Goal: Task Accomplishment & Management: Manage account settings

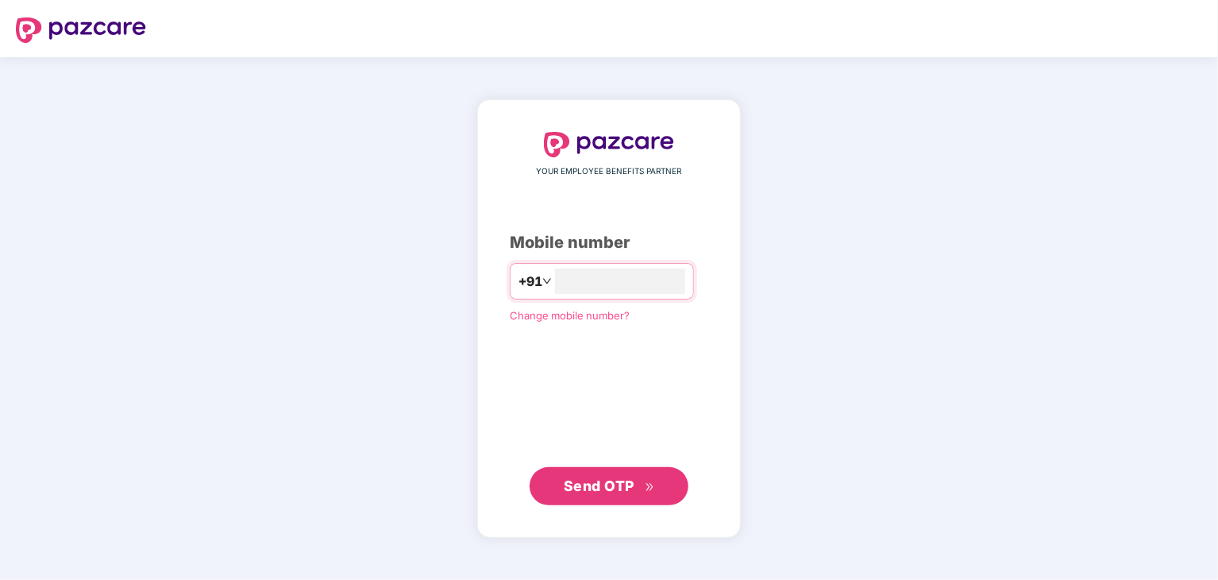
type input "**********"
click at [589, 482] on span "Send OTP" at bounding box center [599, 485] width 71 height 17
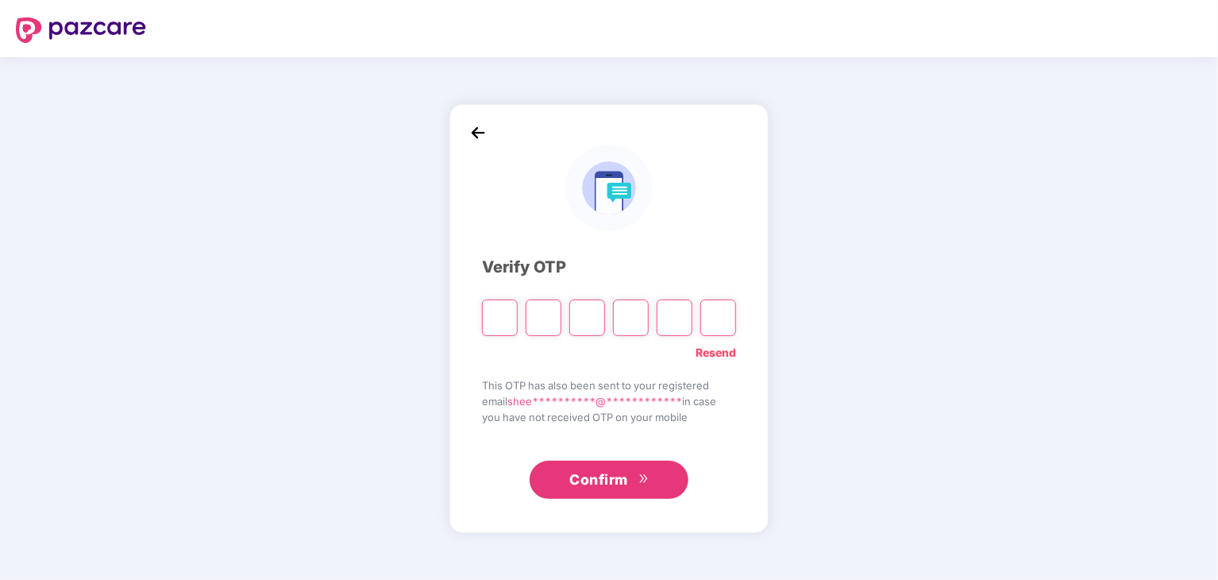
type input "*"
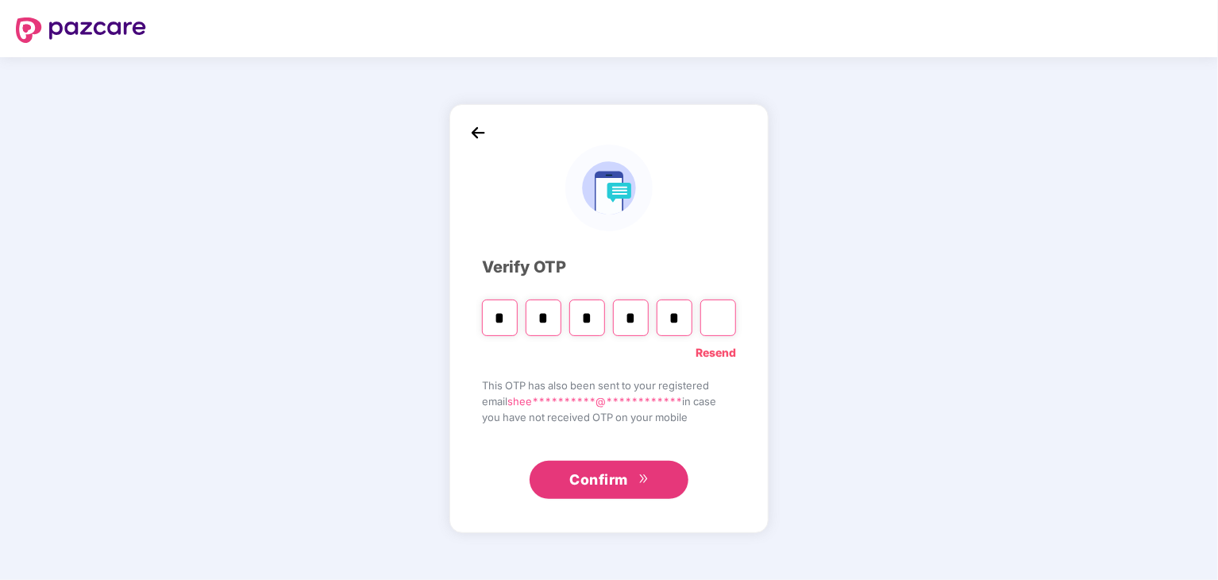
type input "*"
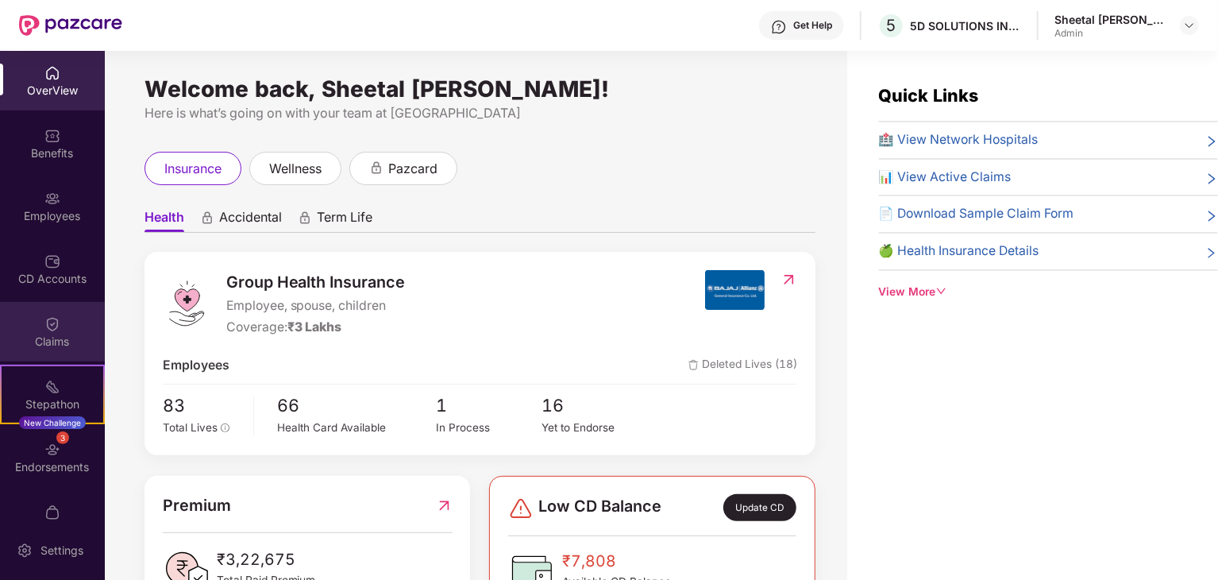
click at [52, 347] on div "Claims" at bounding box center [52, 341] width 105 height 16
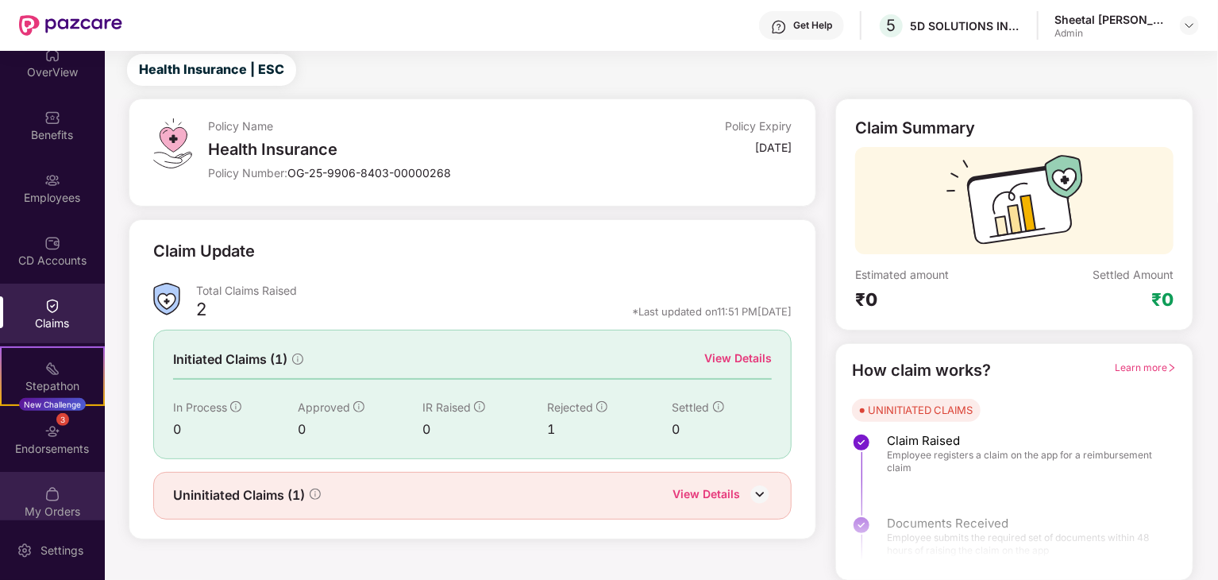
scroll to position [33, 0]
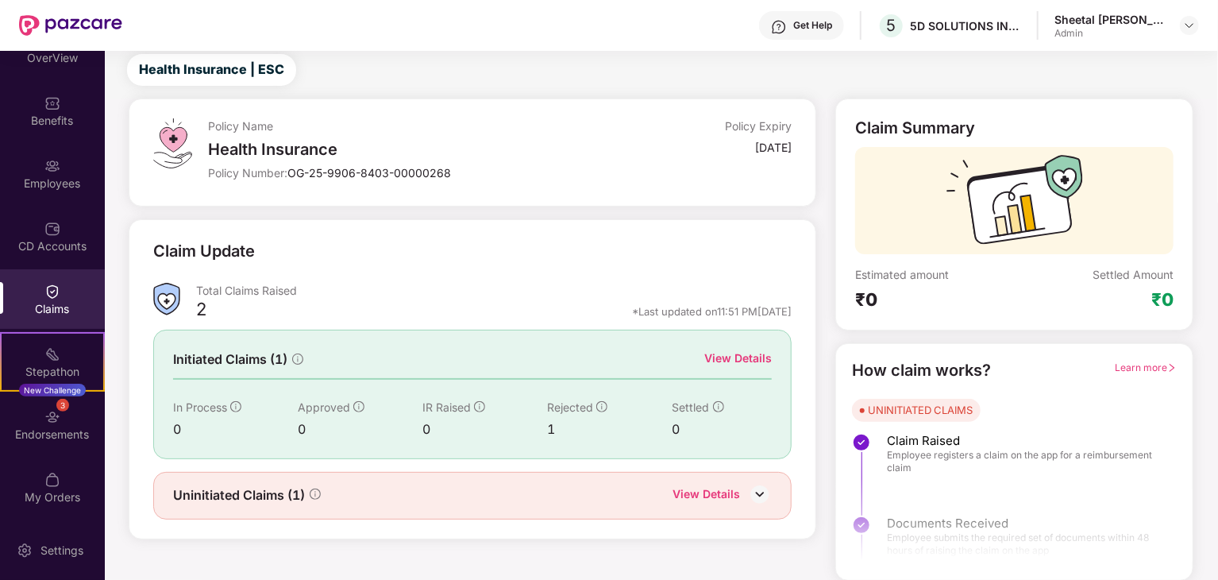
click at [198, 306] on div "2" at bounding box center [201, 311] width 10 height 27
click at [757, 307] on div "*Last updated on 11:51 PM, 16 Mar 2025" at bounding box center [712, 311] width 160 height 14
click at [746, 356] on div "View Details" at bounding box center [737, 357] width 67 height 17
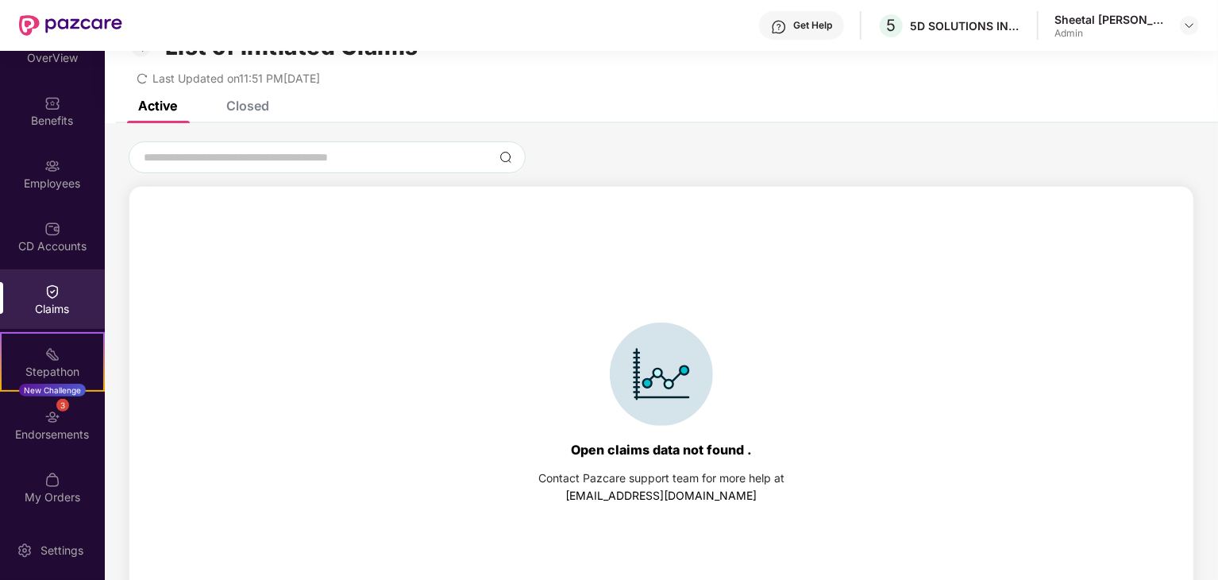
click at [241, 110] on div "Closed" at bounding box center [247, 106] width 43 height 16
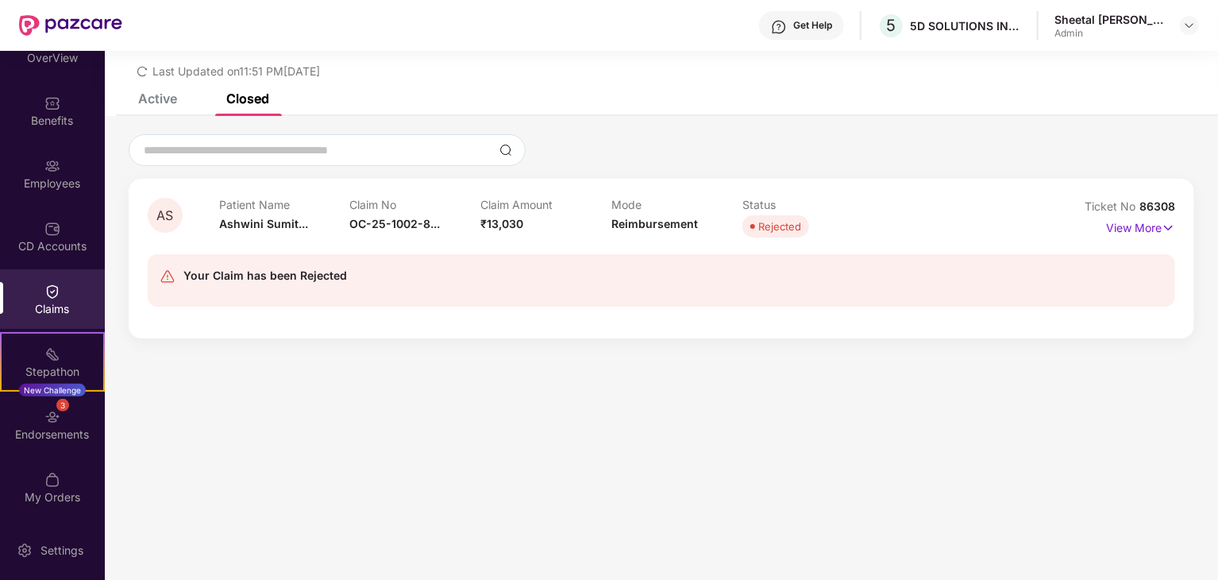
scroll to position [51, 0]
click at [1127, 226] on p "View More" at bounding box center [1140, 223] width 69 height 21
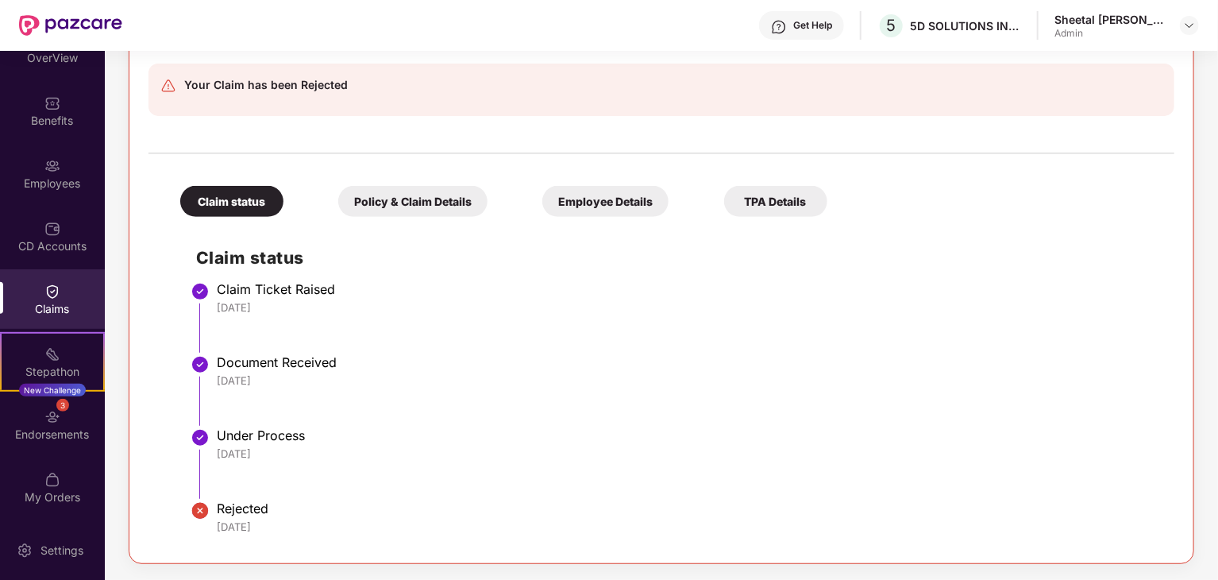
scroll to position [0, 0]
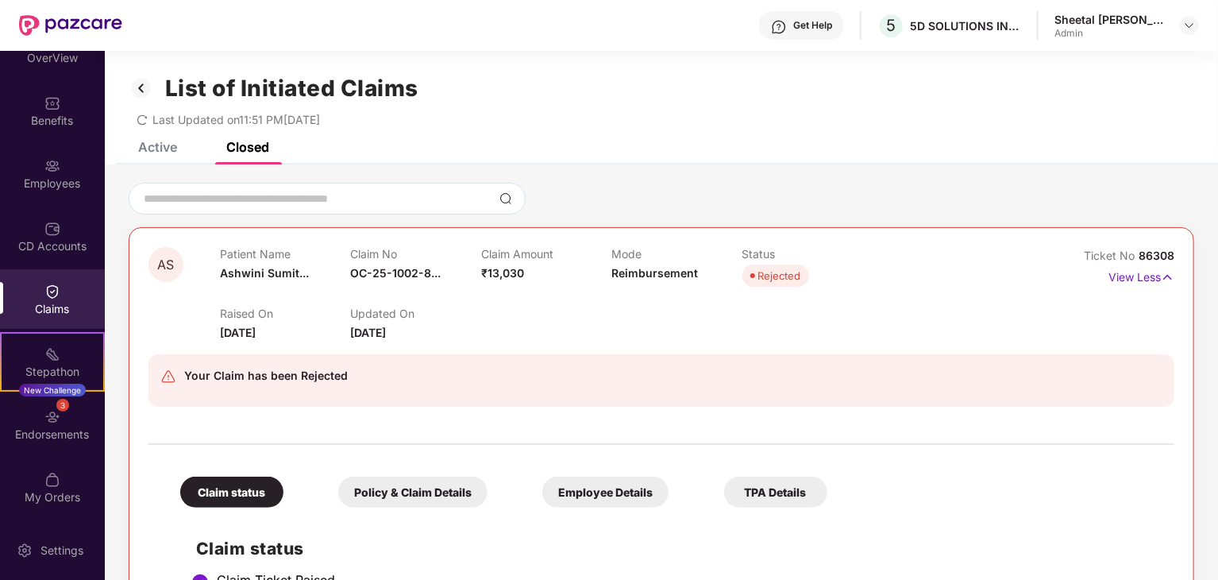
click at [141, 88] on img at bounding box center [141, 88] width 25 height 27
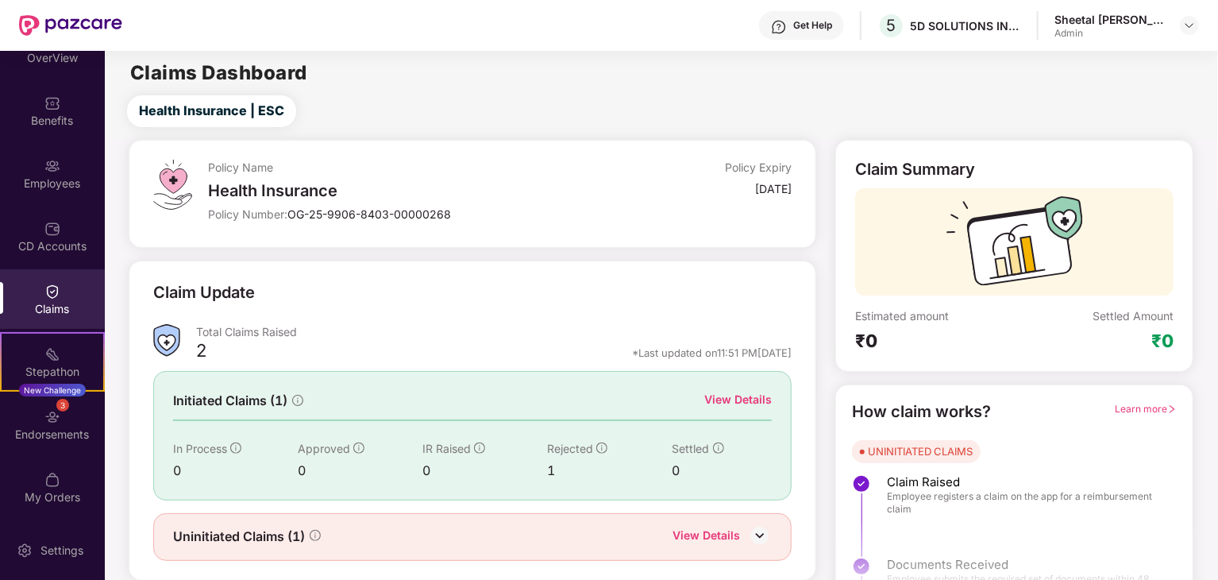
scroll to position [41, 0]
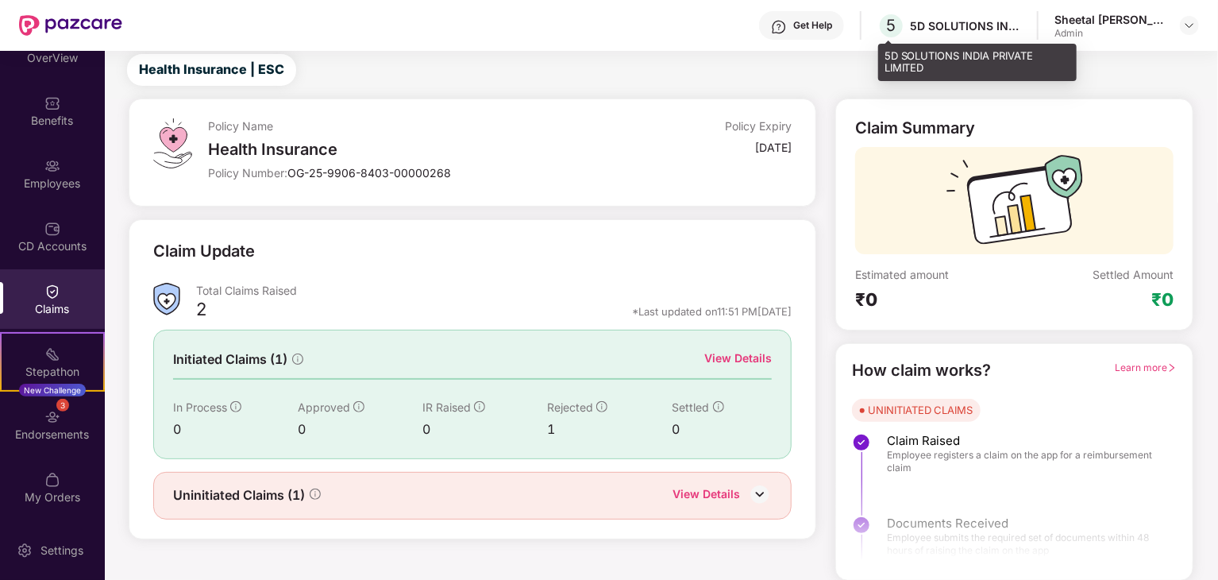
click at [989, 27] on div "5D SOLUTIONS INDIA PRIVATE LIMITED" at bounding box center [965, 25] width 111 height 15
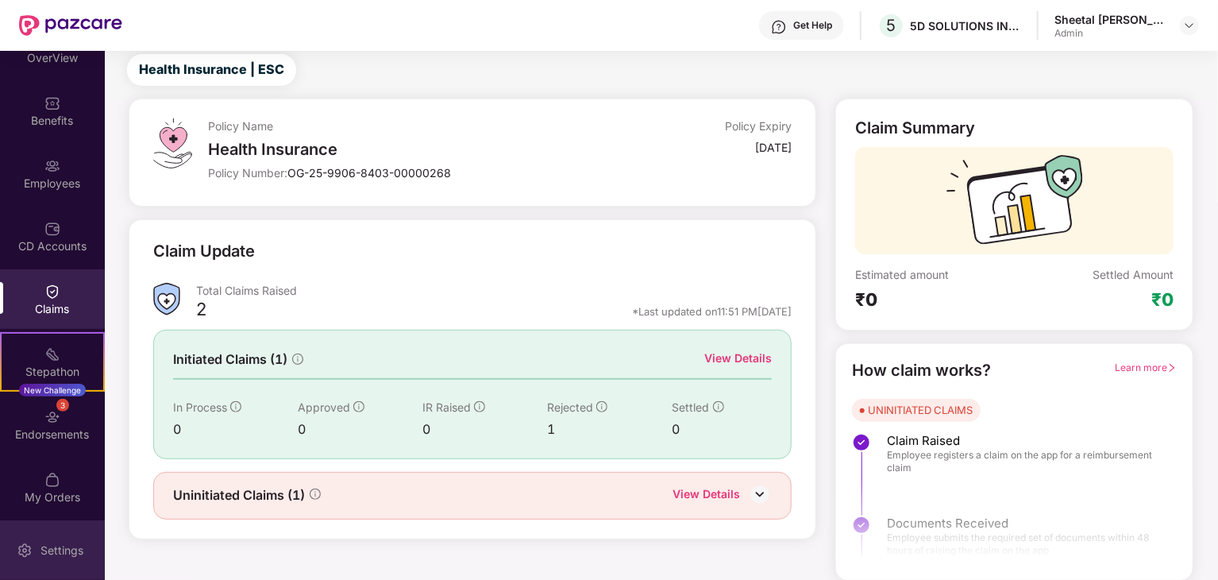
click at [44, 550] on div "Settings" at bounding box center [62, 550] width 52 height 16
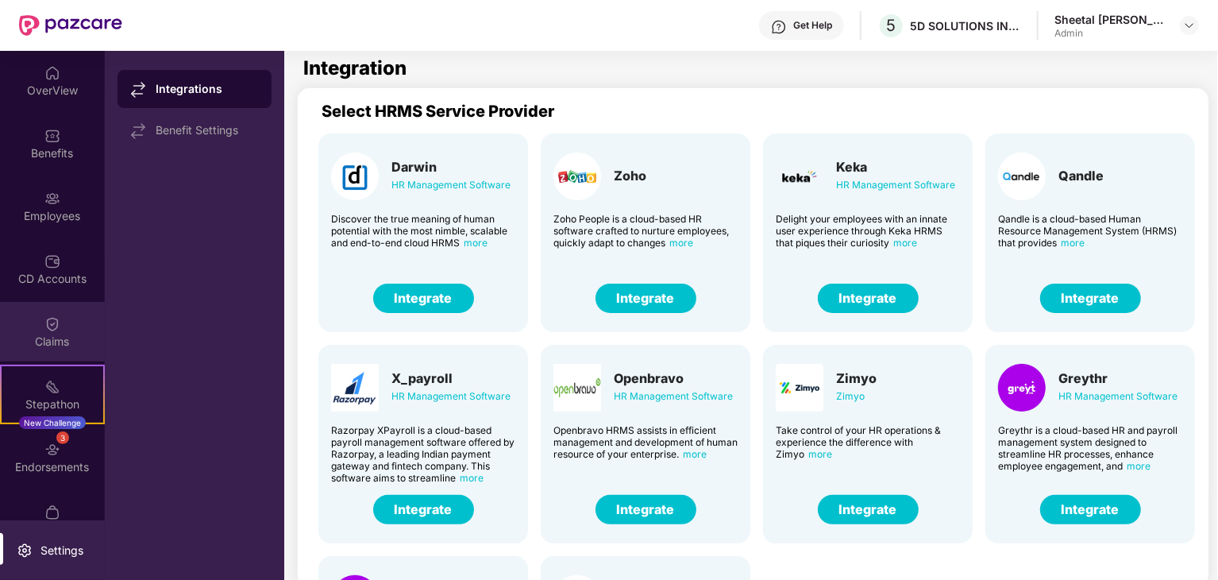
click at [42, 332] on div "Claims" at bounding box center [52, 332] width 105 height 60
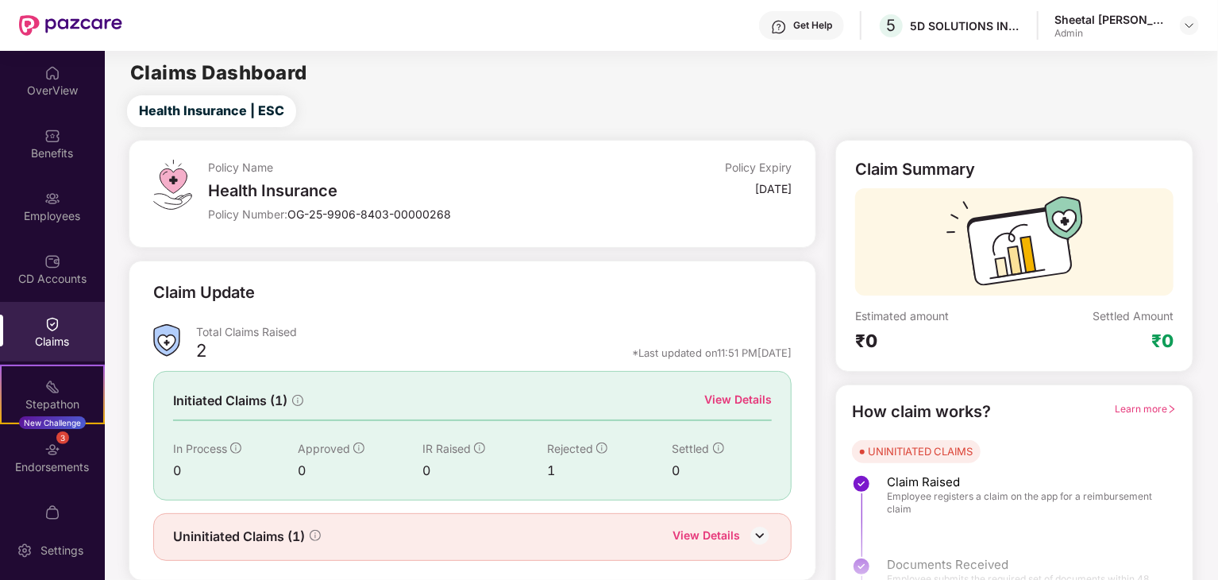
scroll to position [41, 0]
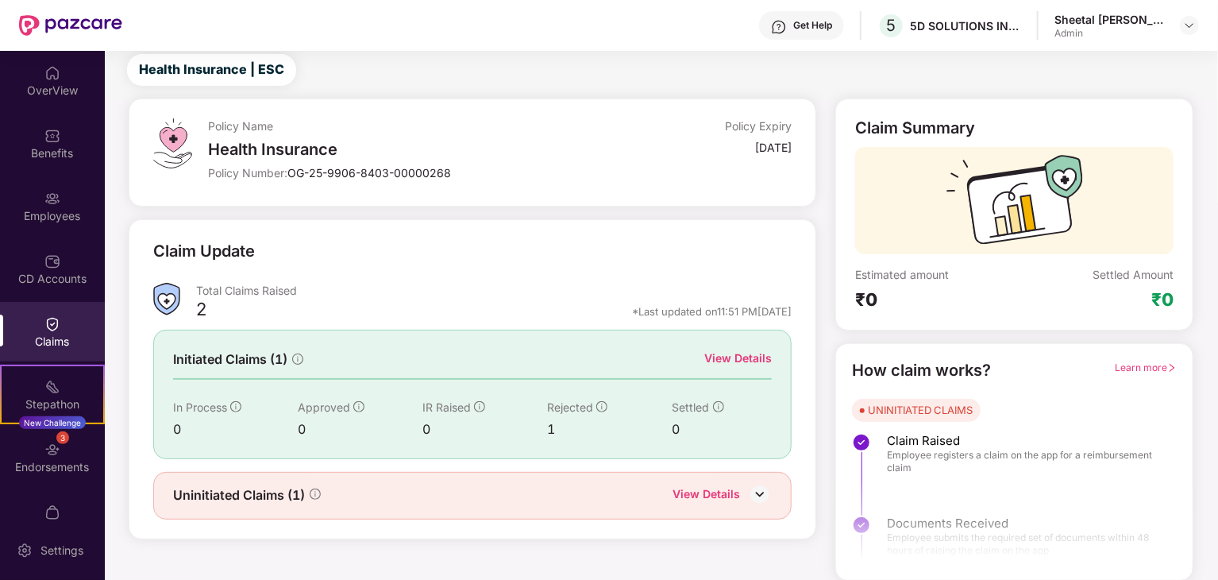
click at [203, 358] on span "Initiated Claims (1)" at bounding box center [230, 359] width 114 height 20
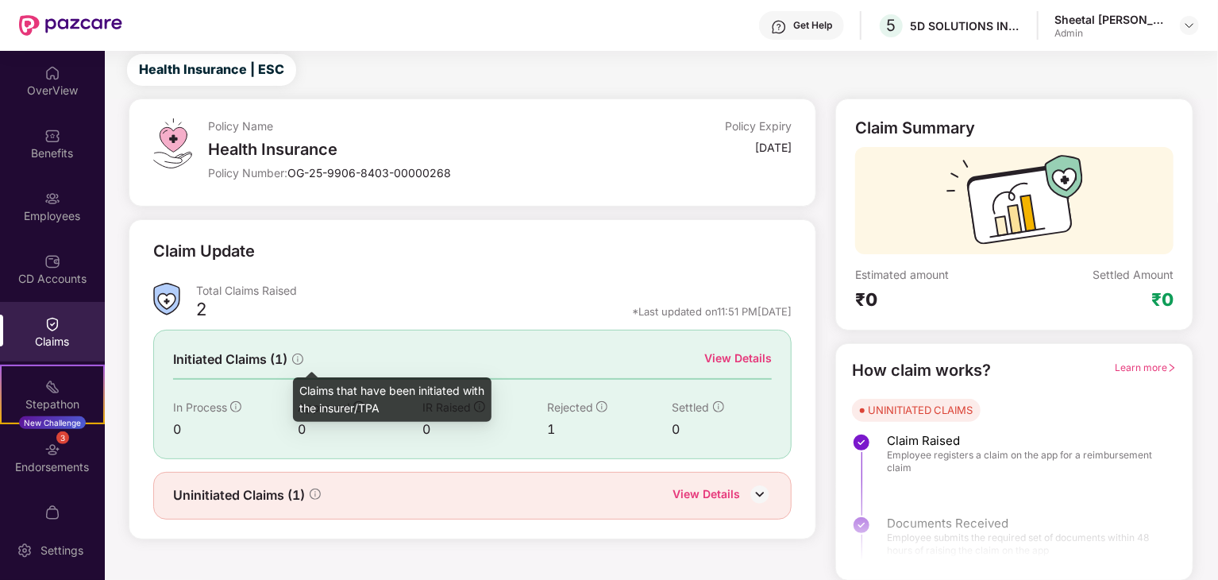
click at [298, 356] on icon "info-circle" at bounding box center [298, 359] width 2 height 6
click at [297, 359] on icon "info-circle" at bounding box center [297, 358] width 11 height 11
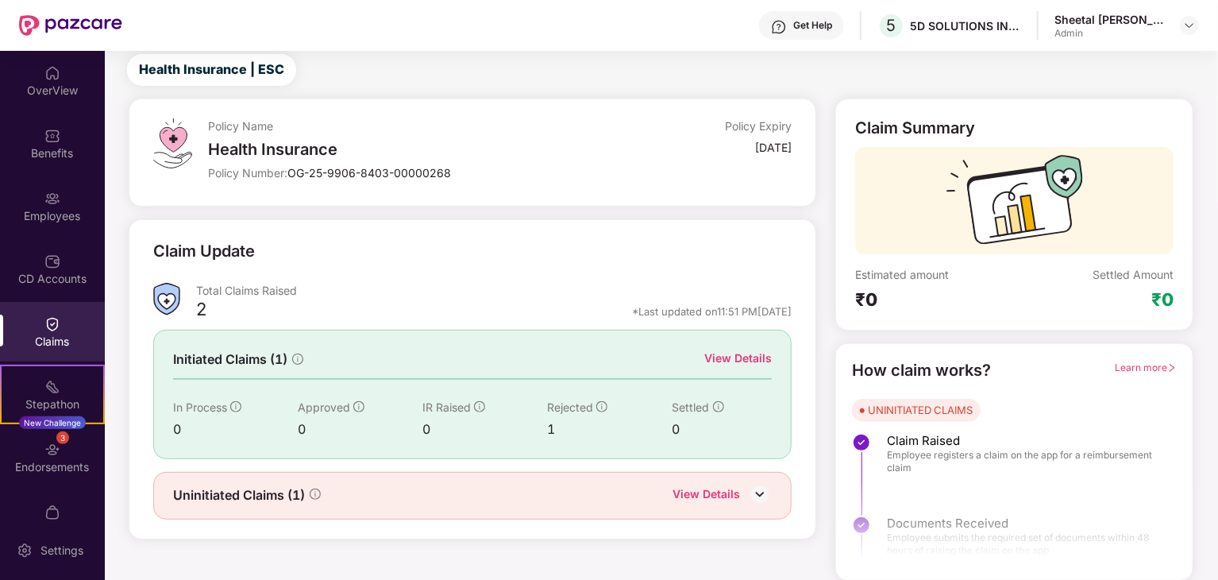
click at [762, 356] on div "View Details" at bounding box center [737, 357] width 67 height 17
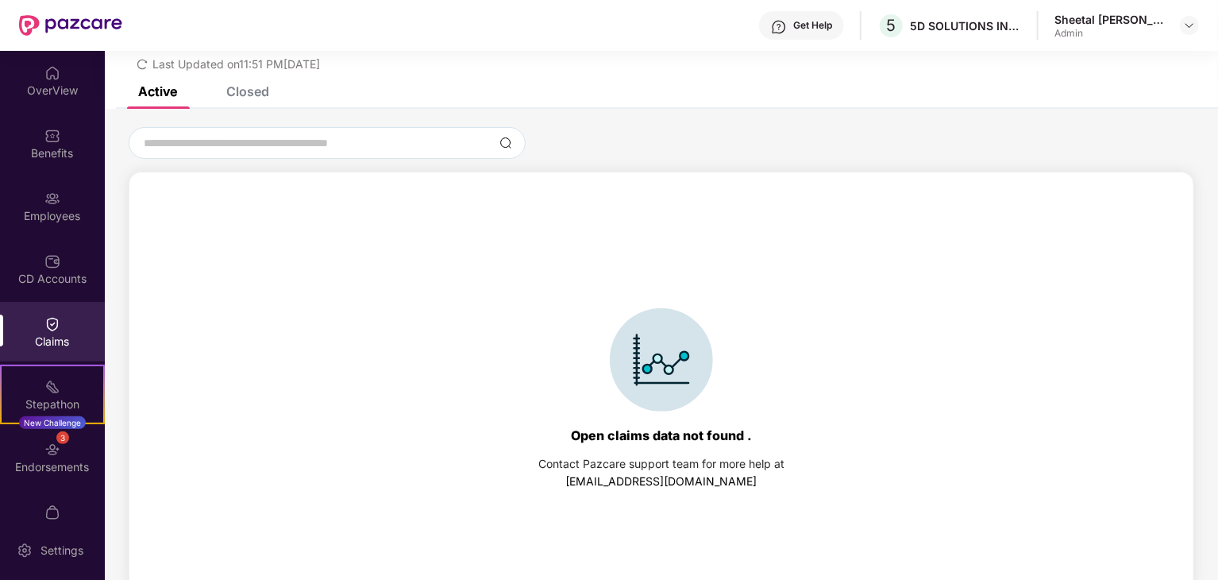
scroll to position [68, 0]
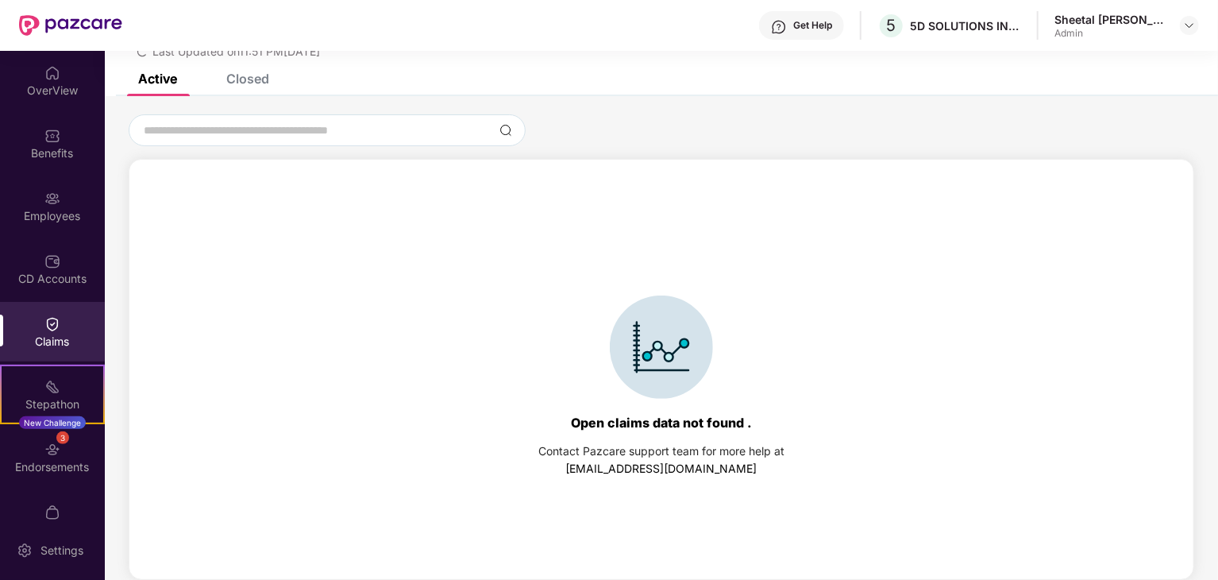
click at [240, 78] on div "Closed" at bounding box center [247, 79] width 43 height 16
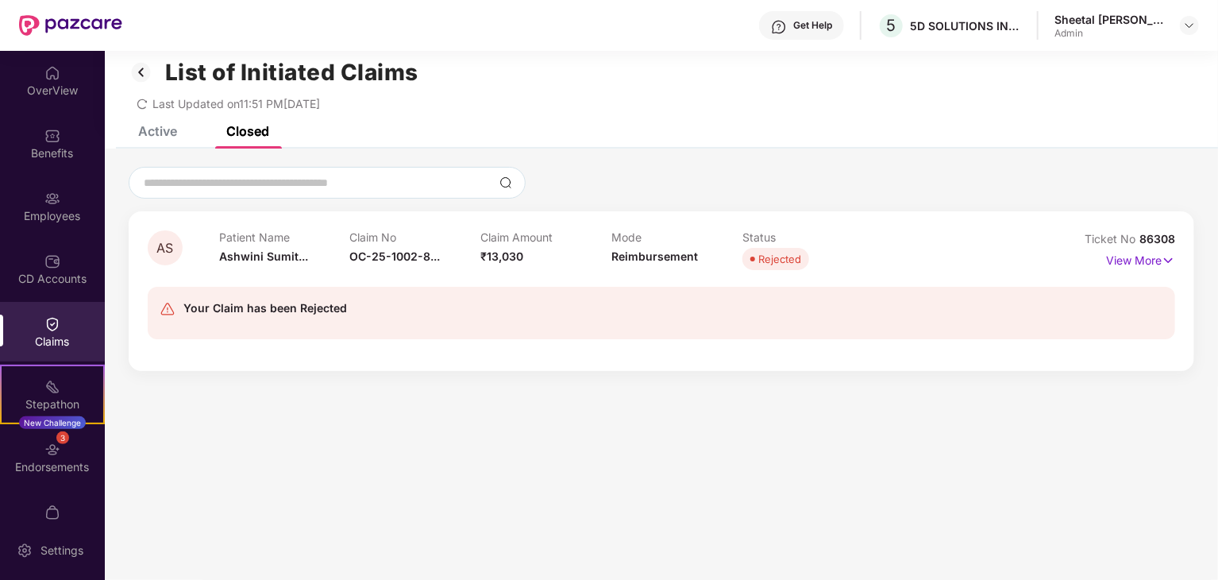
scroll to position [0, 0]
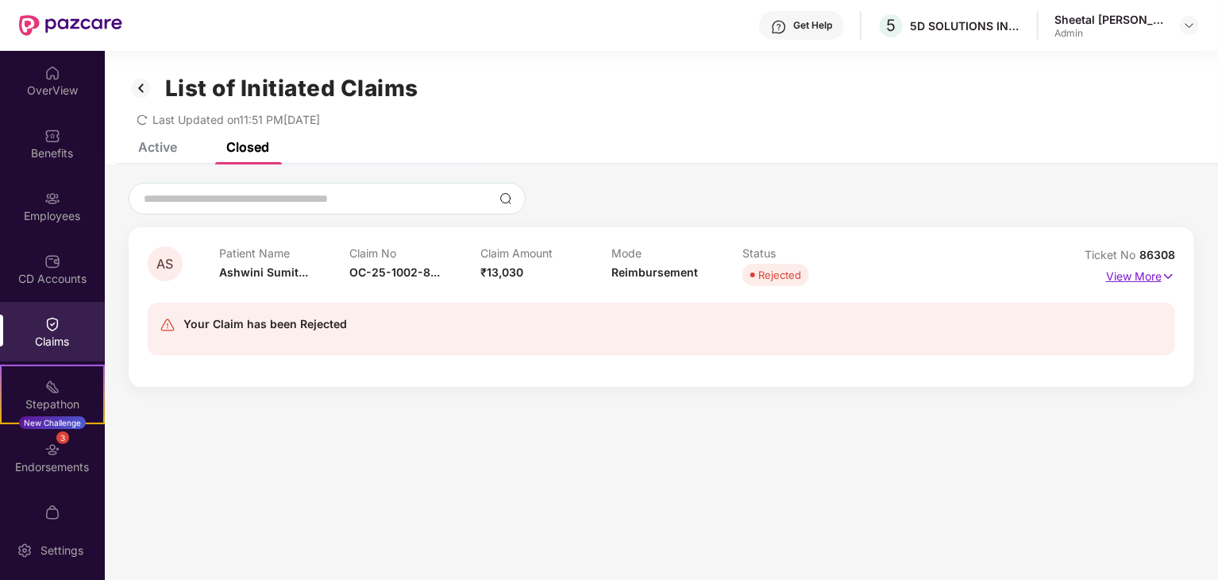
click at [1159, 276] on p "View More" at bounding box center [1140, 274] width 69 height 21
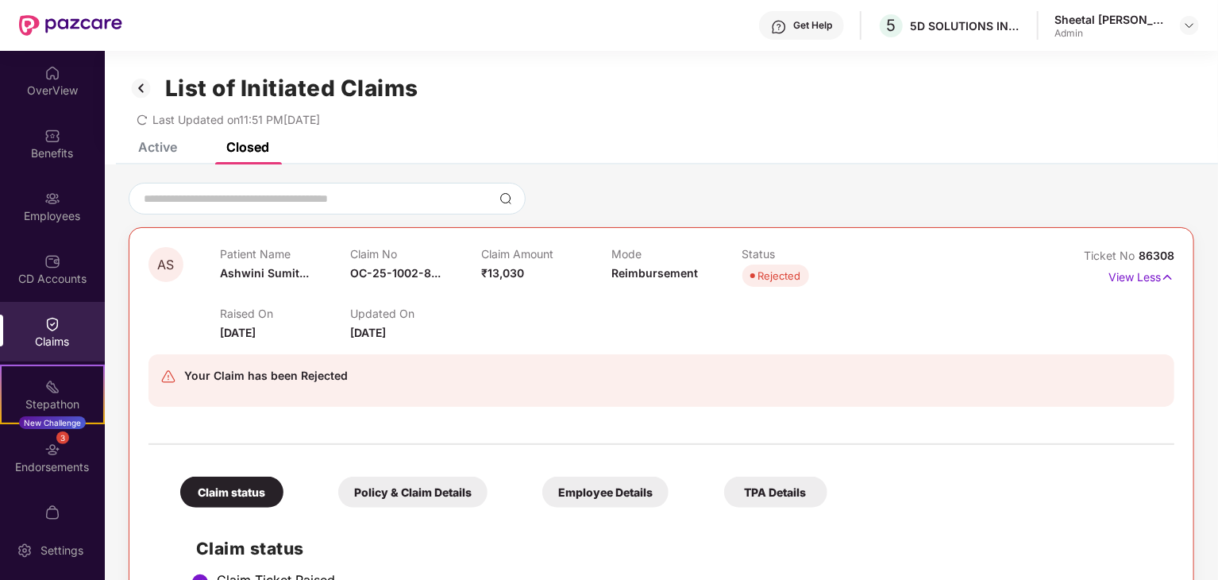
drag, startPoint x: 150, startPoint y: 144, endPoint x: 144, endPoint y: 99, distance: 44.8
click at [150, 144] on div "Active" at bounding box center [157, 147] width 39 height 16
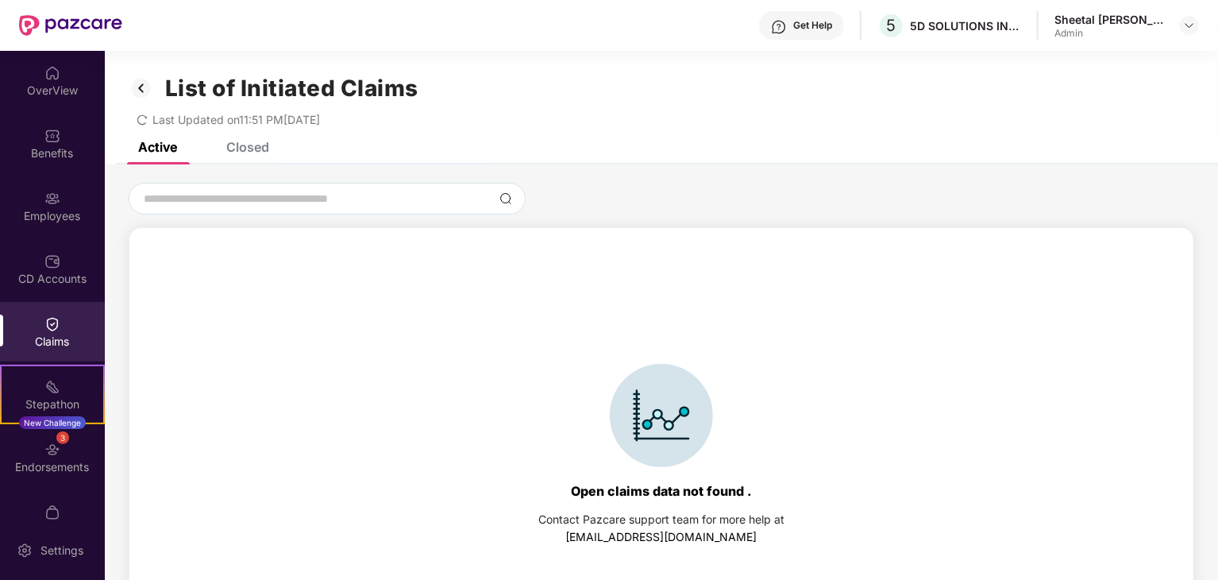
click at [143, 90] on img at bounding box center [141, 88] width 25 height 27
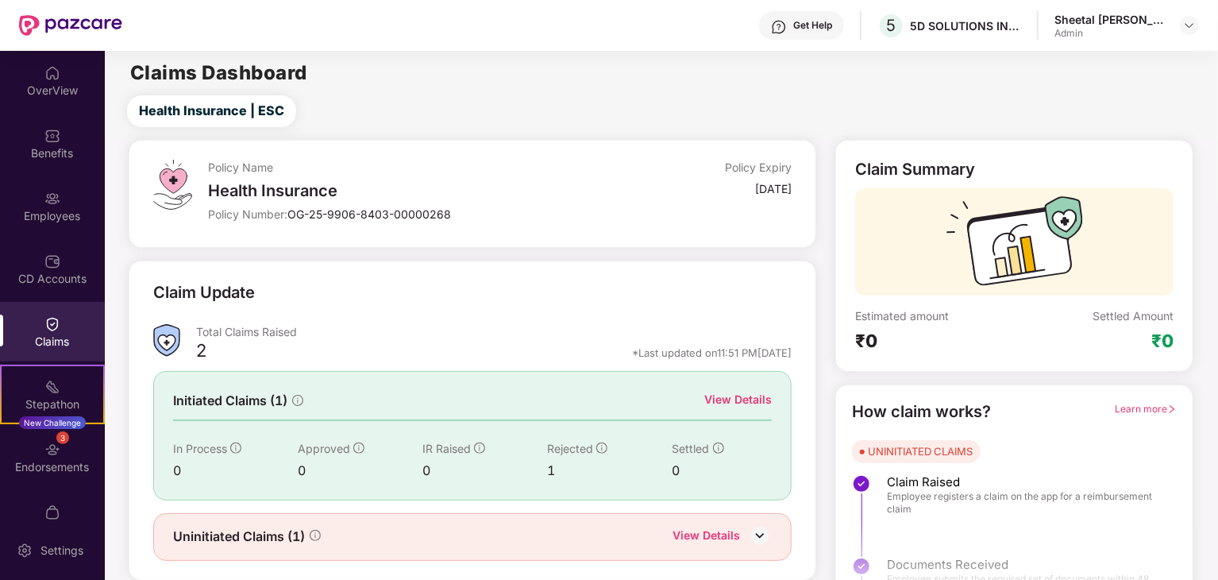
scroll to position [33, 0]
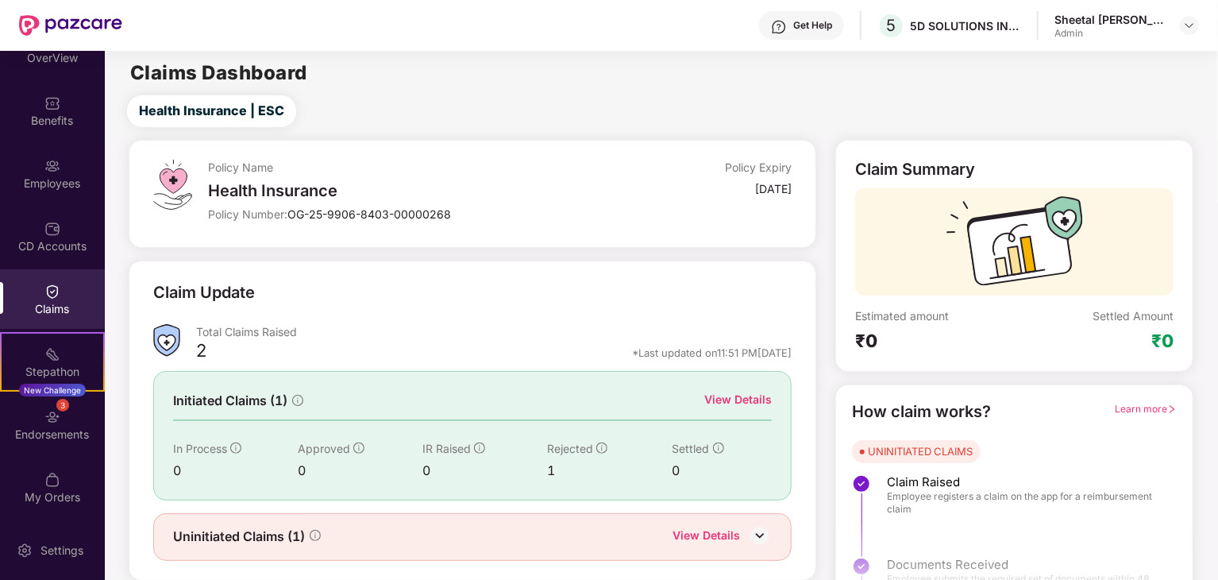
drag, startPoint x: 59, startPoint y: 418, endPoint x: 141, endPoint y: 425, distance: 82.0
click at [60, 418] on div "3 Endorsements" at bounding box center [52, 425] width 105 height 60
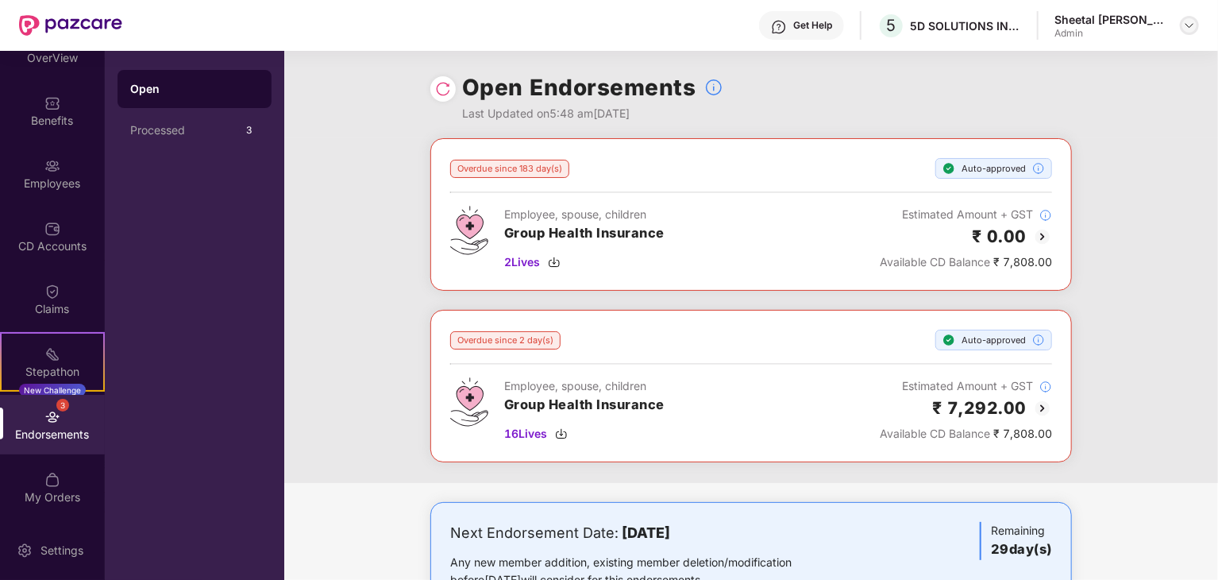
drag, startPoint x: 1182, startPoint y: 23, endPoint x: 1191, endPoint y: 23, distance: 8.7
click at [1187, 23] on div at bounding box center [1189, 25] width 19 height 19
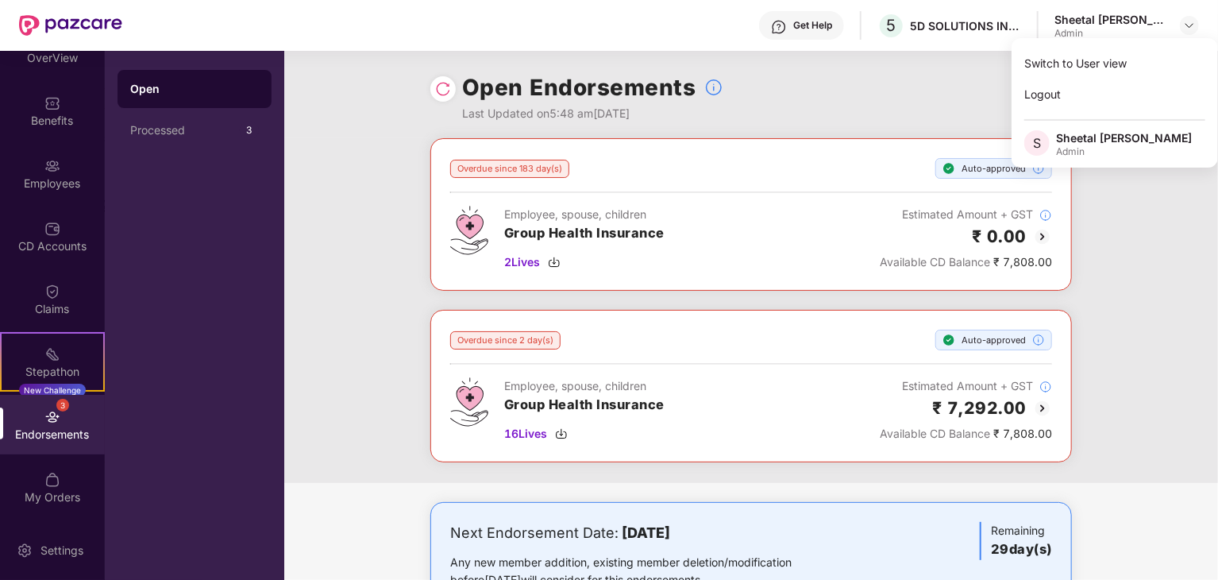
click at [210, 207] on div "Open Processed 3" at bounding box center [194, 315] width 179 height 529
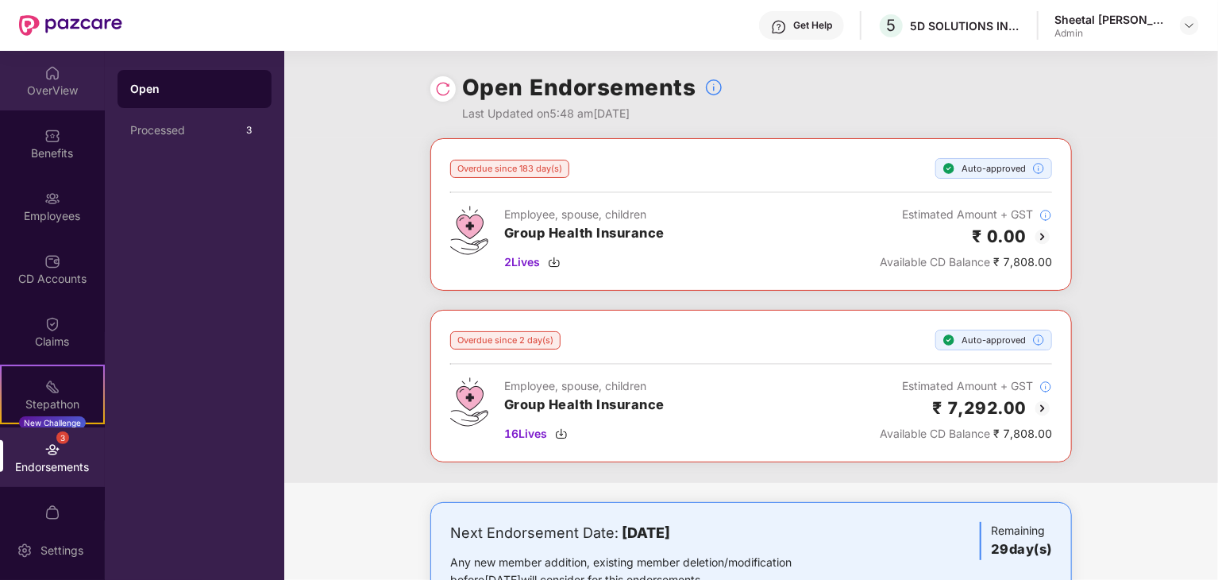
click at [54, 83] on div "OverView" at bounding box center [52, 91] width 105 height 16
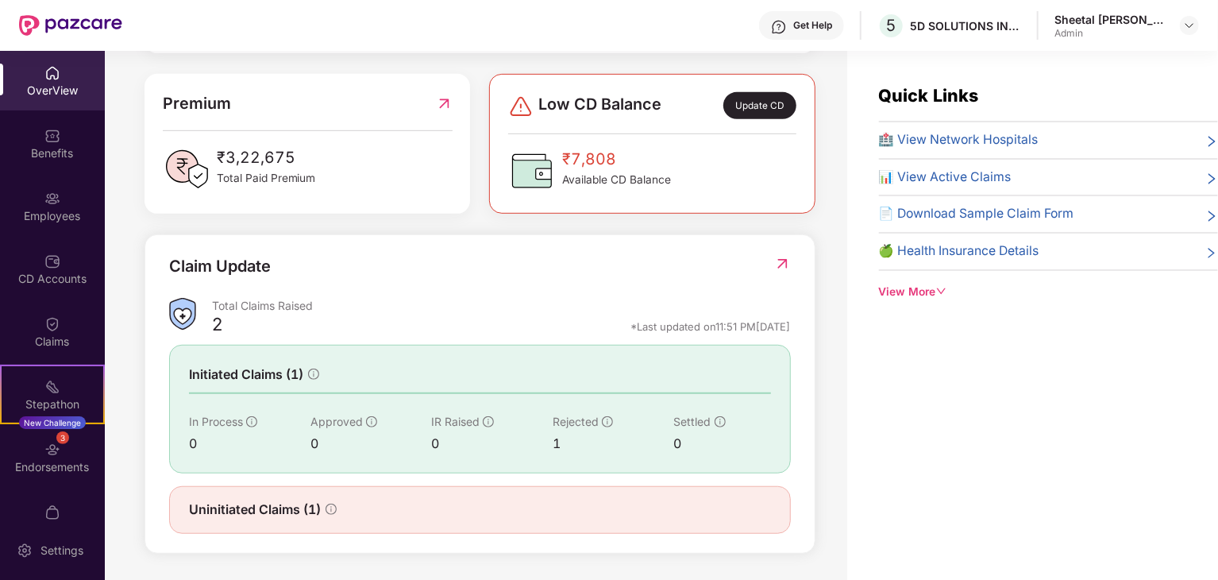
click at [918, 292] on div "View More" at bounding box center [1048, 291] width 339 height 17
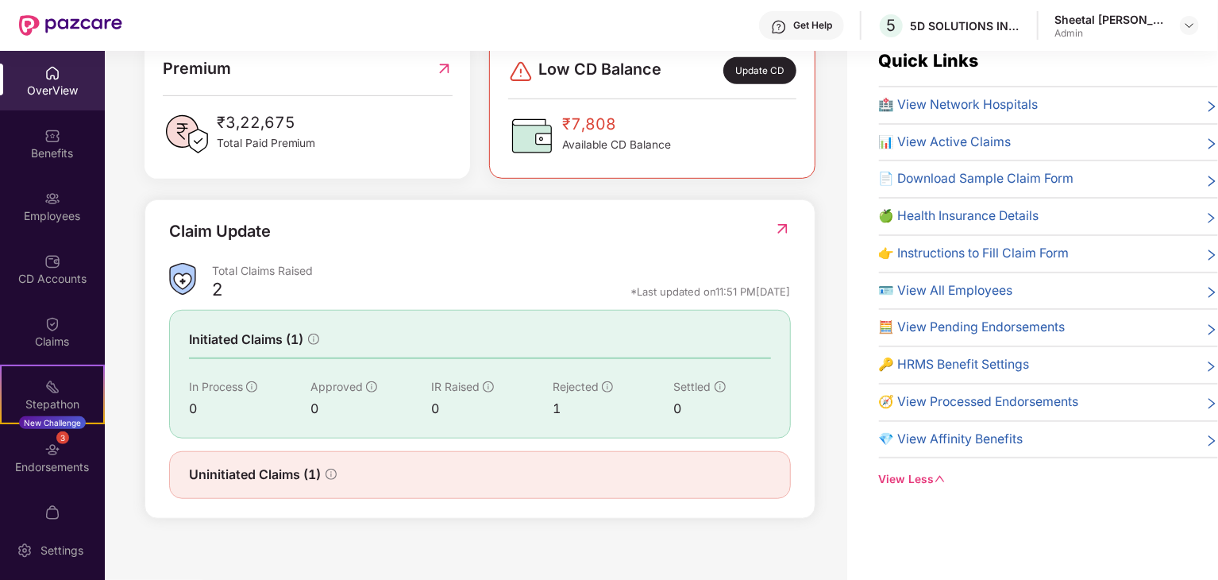
scroll to position [51, 0]
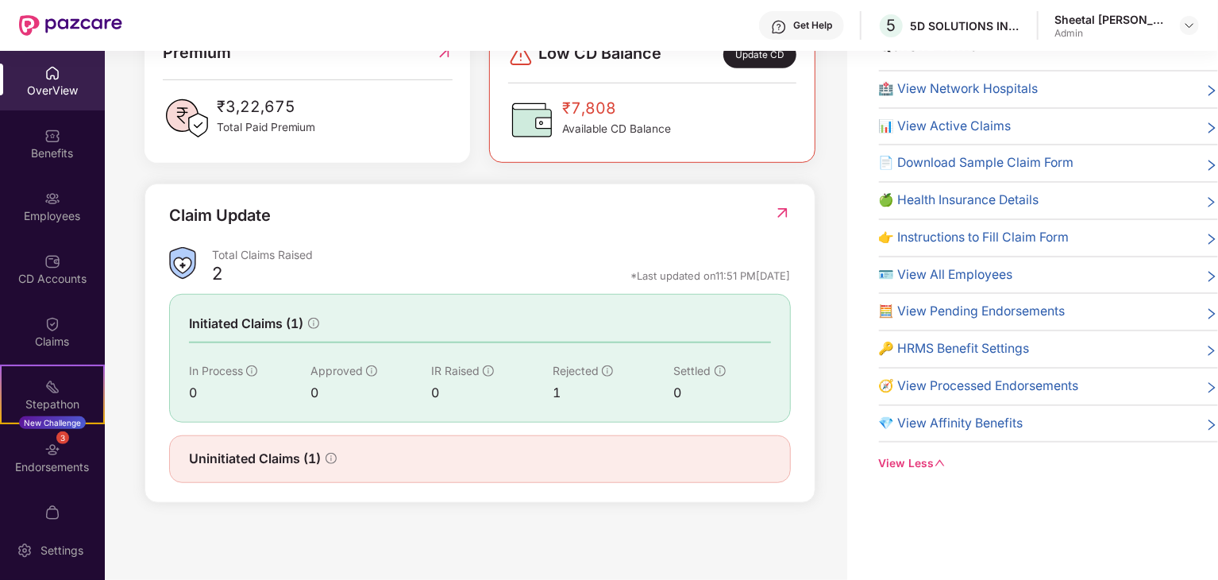
drag, startPoint x: 947, startPoint y: 198, endPoint x: 937, endPoint y: 194, distance: 10.8
click at [937, 194] on span "🍏 Health Insurance Details" at bounding box center [959, 201] width 160 height 20
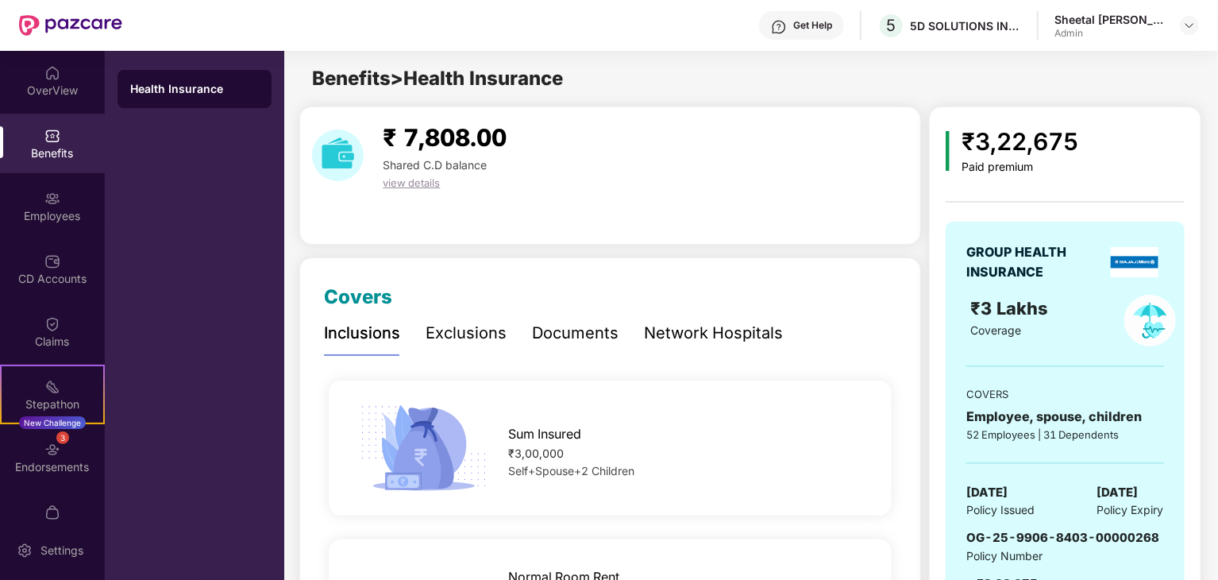
click at [449, 336] on div "Exclusions" at bounding box center [466, 333] width 81 height 25
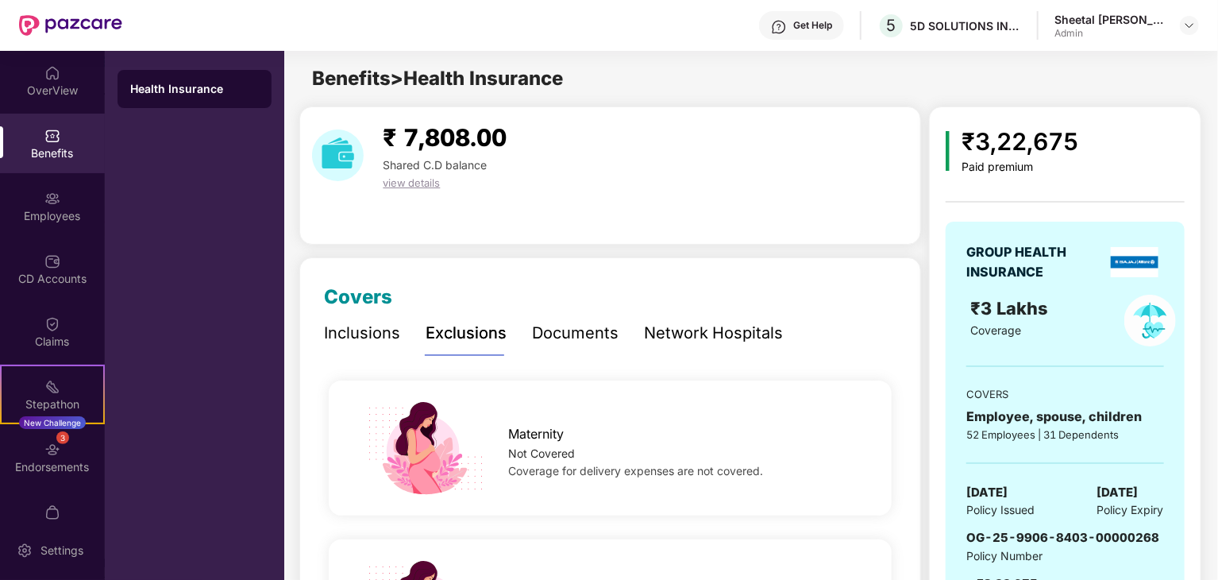
click at [402, 183] on span "view details" at bounding box center [411, 182] width 57 height 13
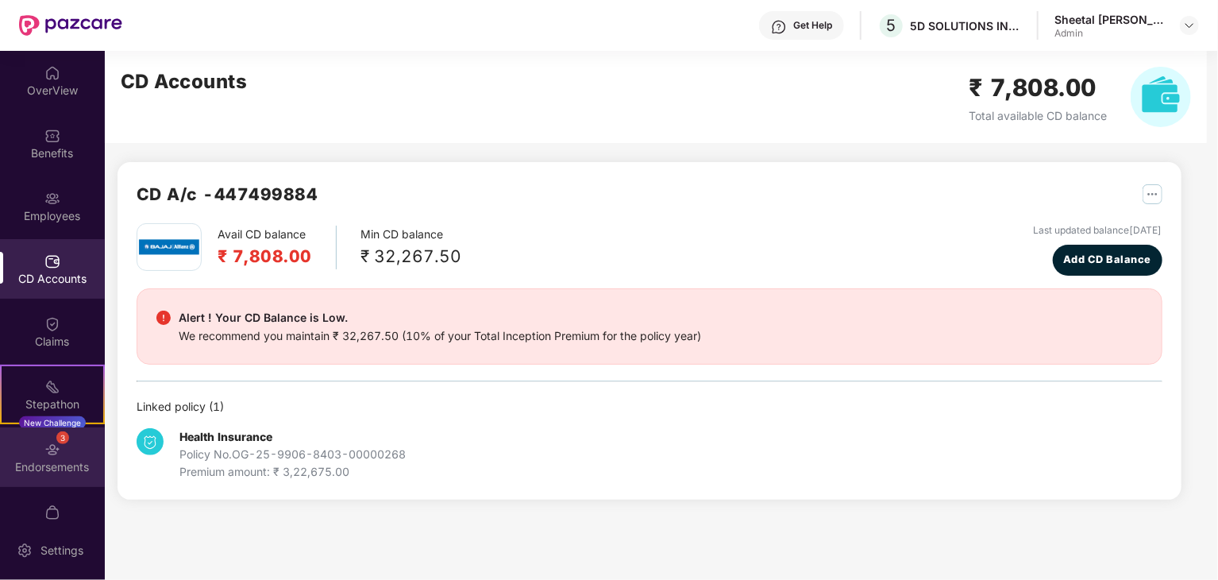
click at [53, 466] on div "Endorsements" at bounding box center [52, 467] width 105 height 16
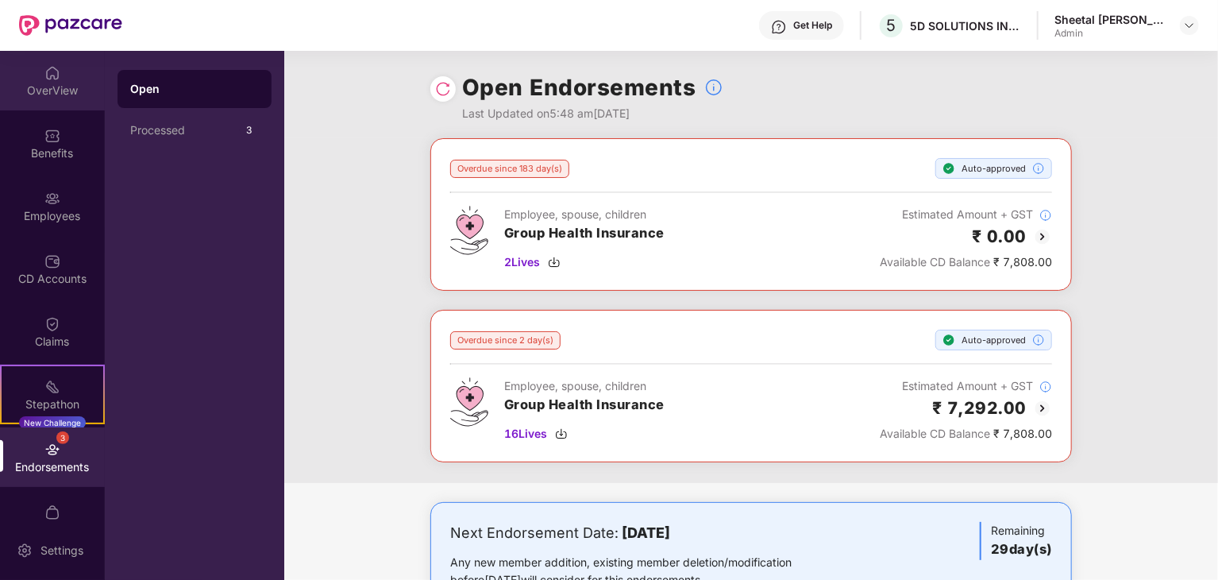
click at [59, 79] on div "OverView" at bounding box center [52, 81] width 105 height 60
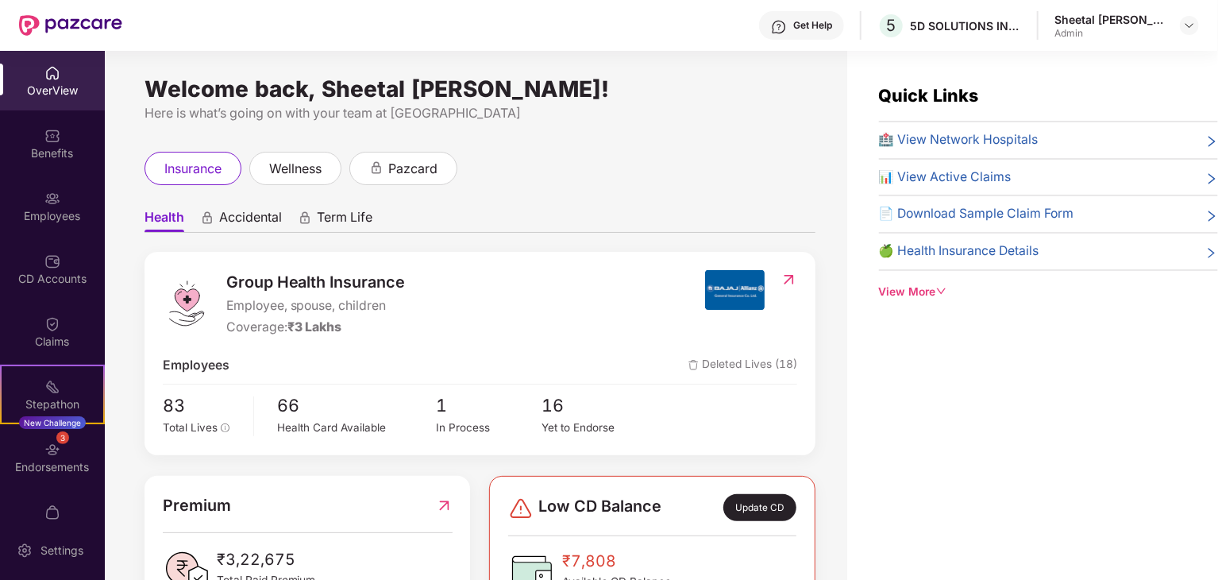
click at [918, 290] on div "View More" at bounding box center [1048, 291] width 339 height 17
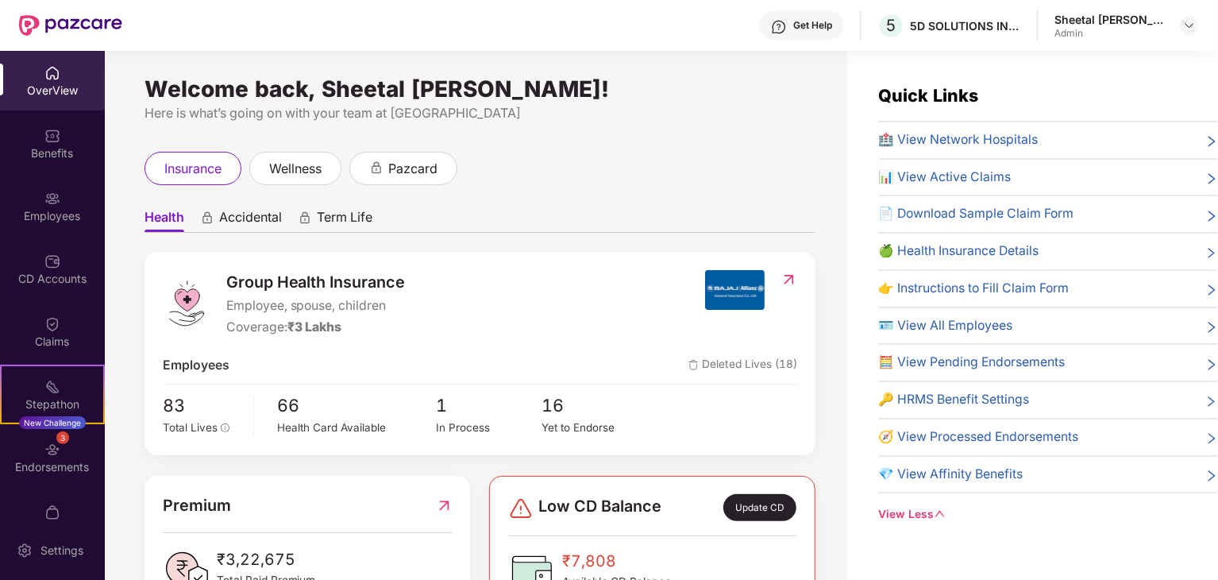
click at [1069, 33] on div "Admin" at bounding box center [1109, 33] width 111 height 13
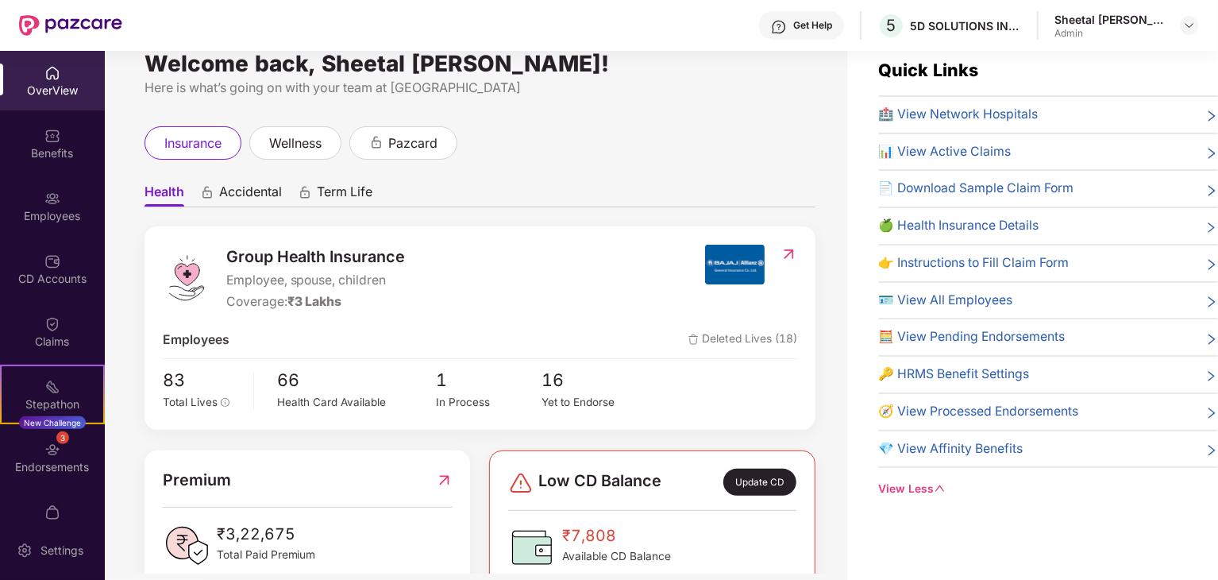
scroll to position [51, 0]
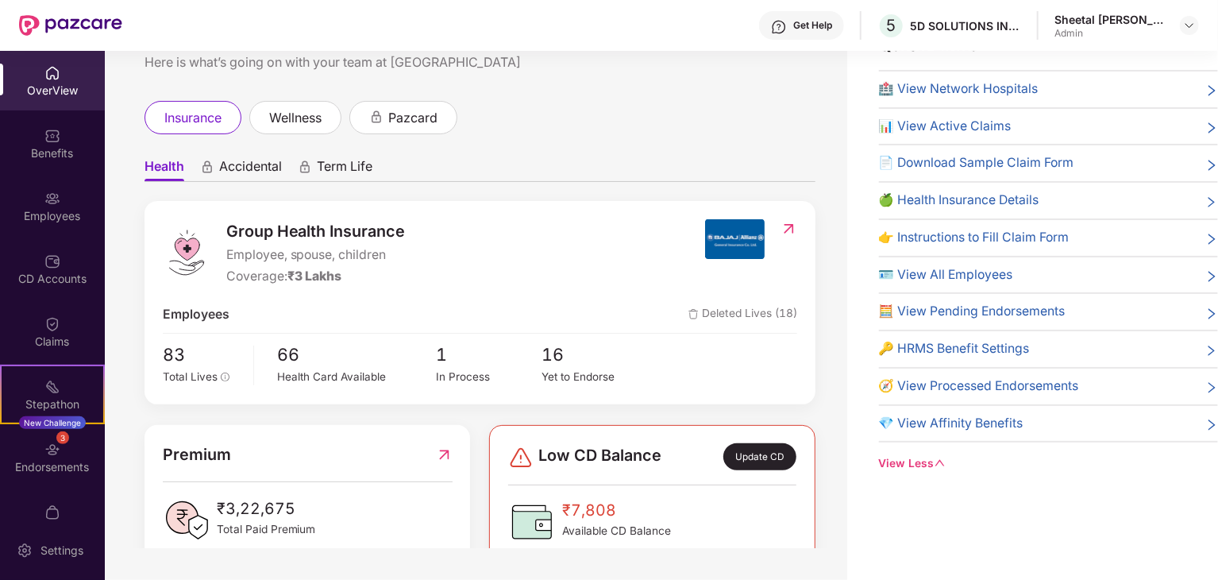
click at [1010, 310] on span "🧮 View Pending Endorsements" at bounding box center [972, 312] width 187 height 20
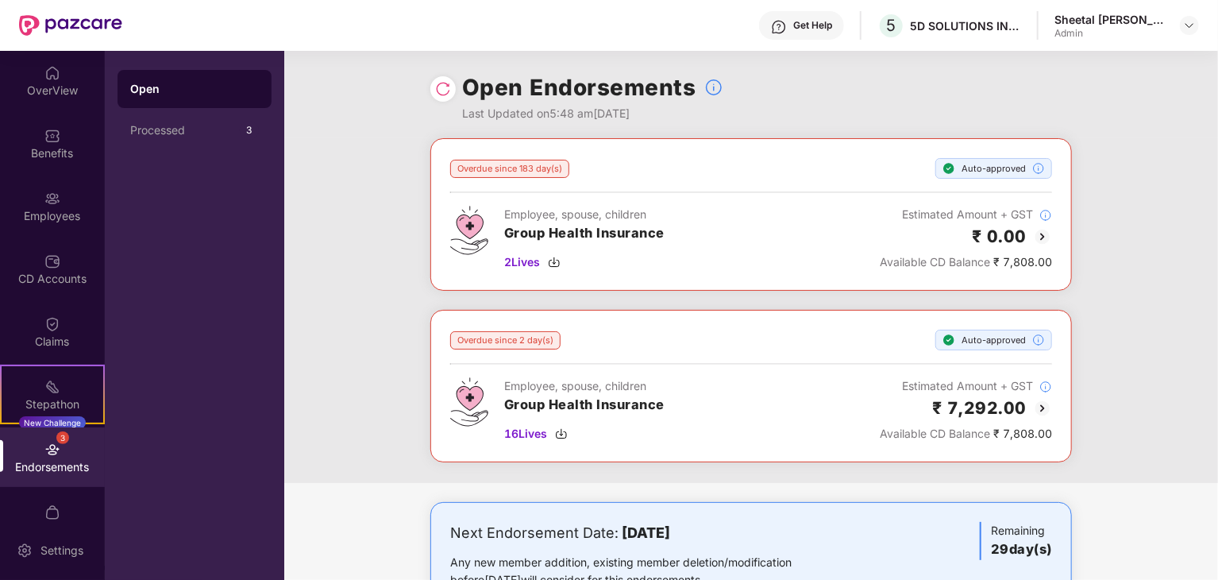
scroll to position [58, 0]
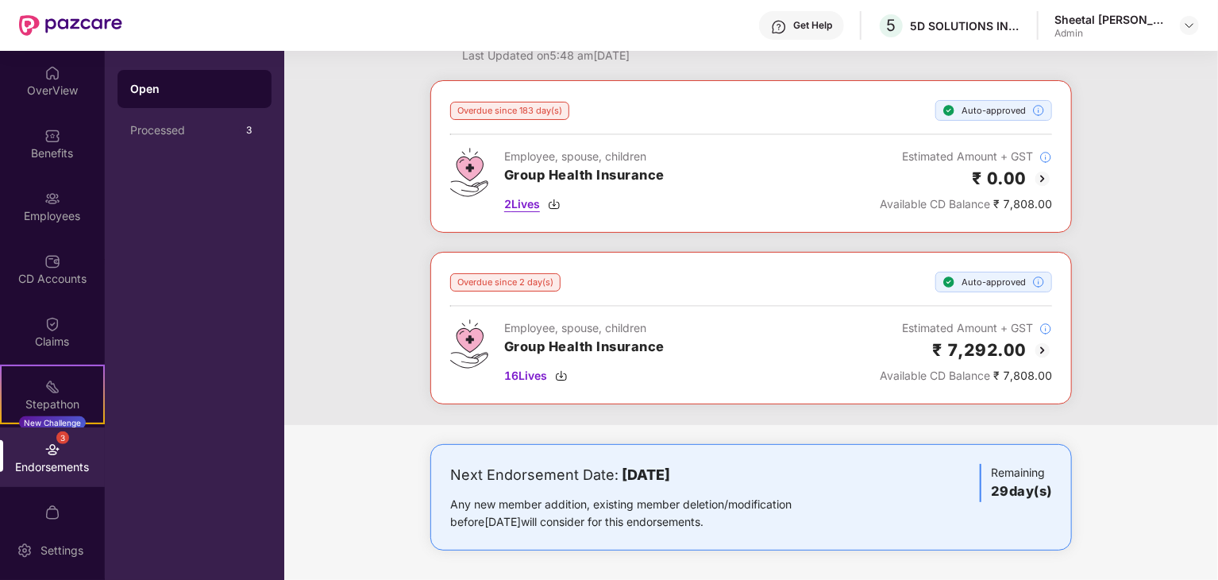
click at [519, 206] on span "2 Lives" at bounding box center [522, 203] width 36 height 17
click at [529, 180] on h3 "Group Health Insurance" at bounding box center [584, 175] width 160 height 21
click at [529, 162] on div "Employee, spouse, children" at bounding box center [584, 156] width 160 height 17
click at [198, 131] on div "Processed" at bounding box center [185, 130] width 110 height 13
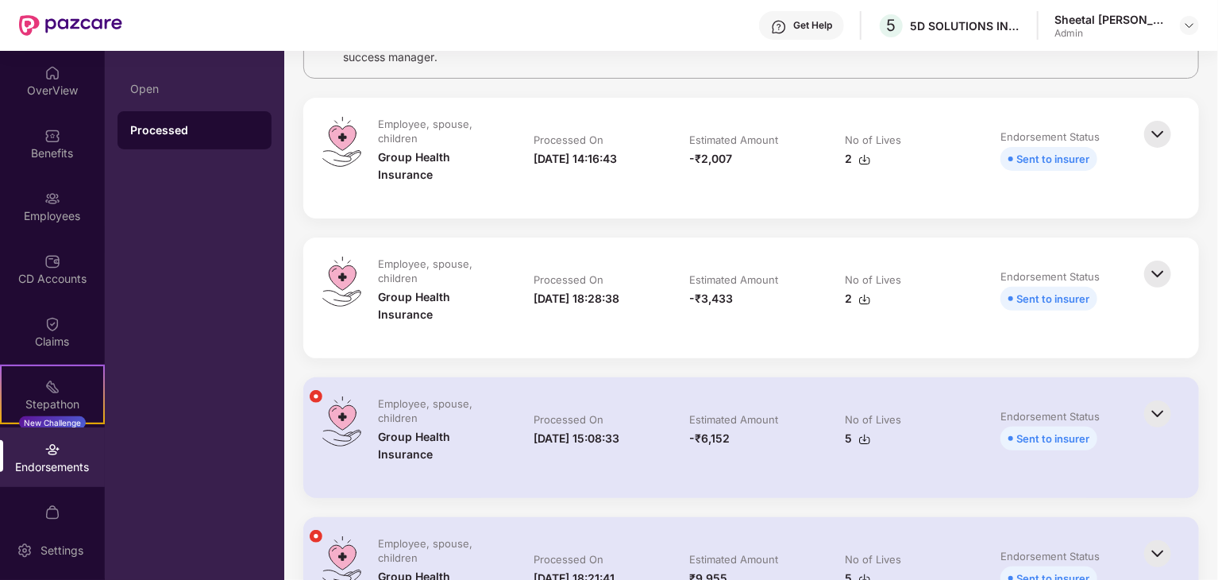
scroll to position [0, 0]
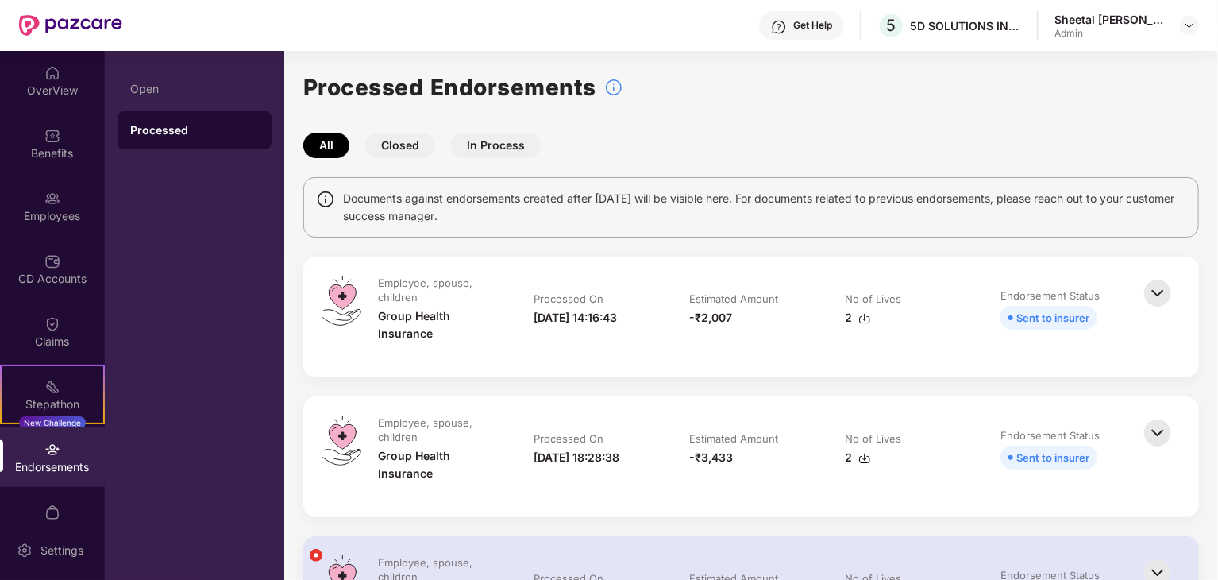
click at [1153, 286] on img at bounding box center [1157, 292] width 35 height 35
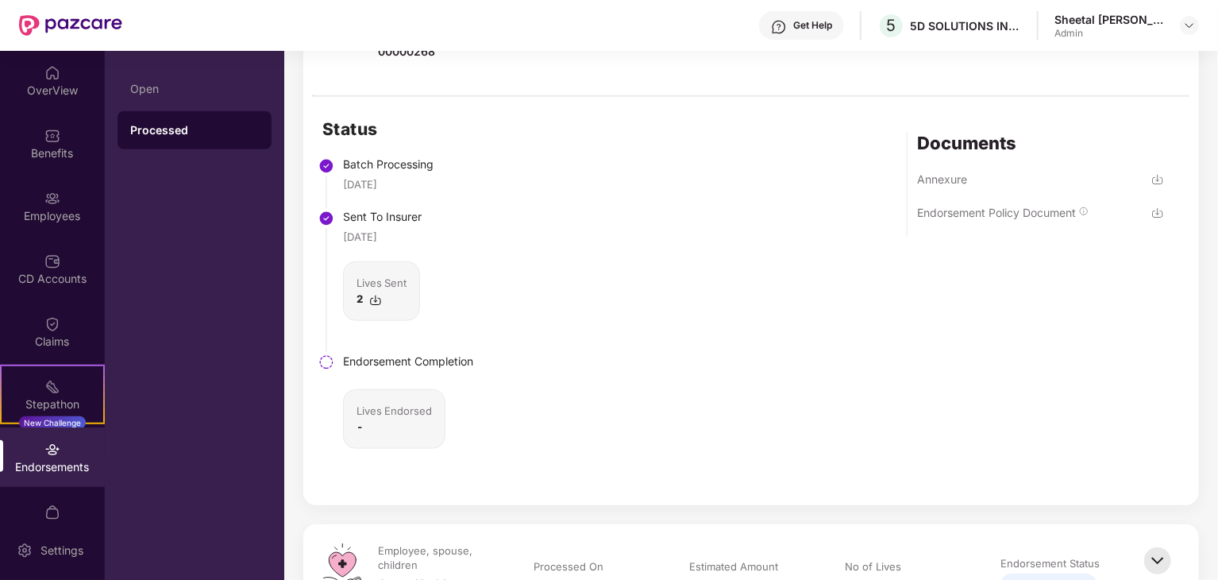
scroll to position [397, 0]
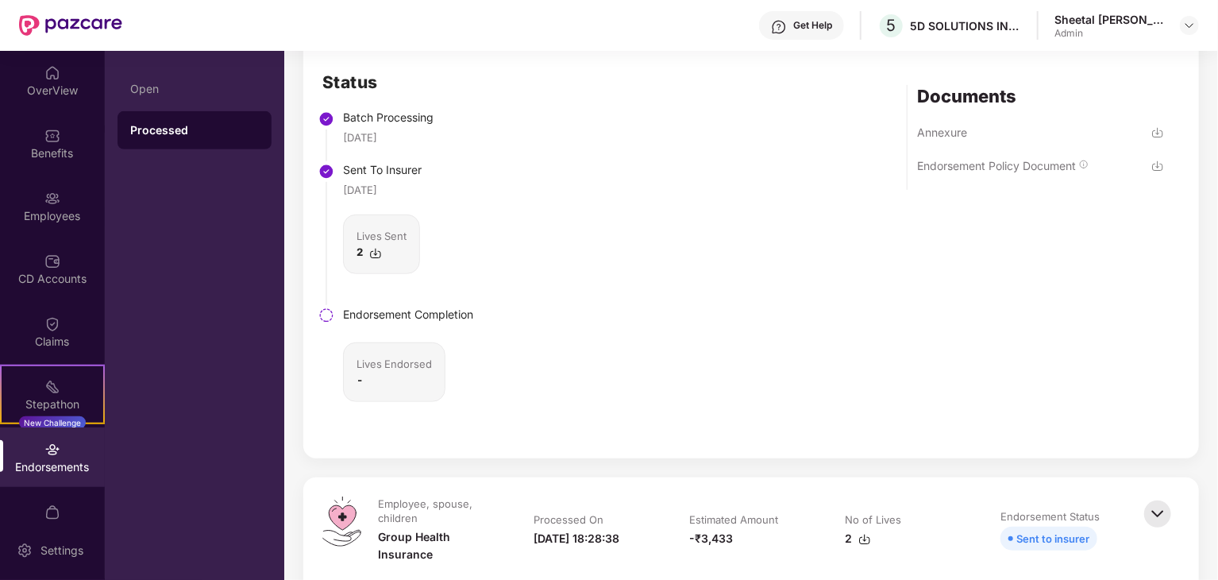
click at [1159, 164] on img at bounding box center [1157, 166] width 13 height 13
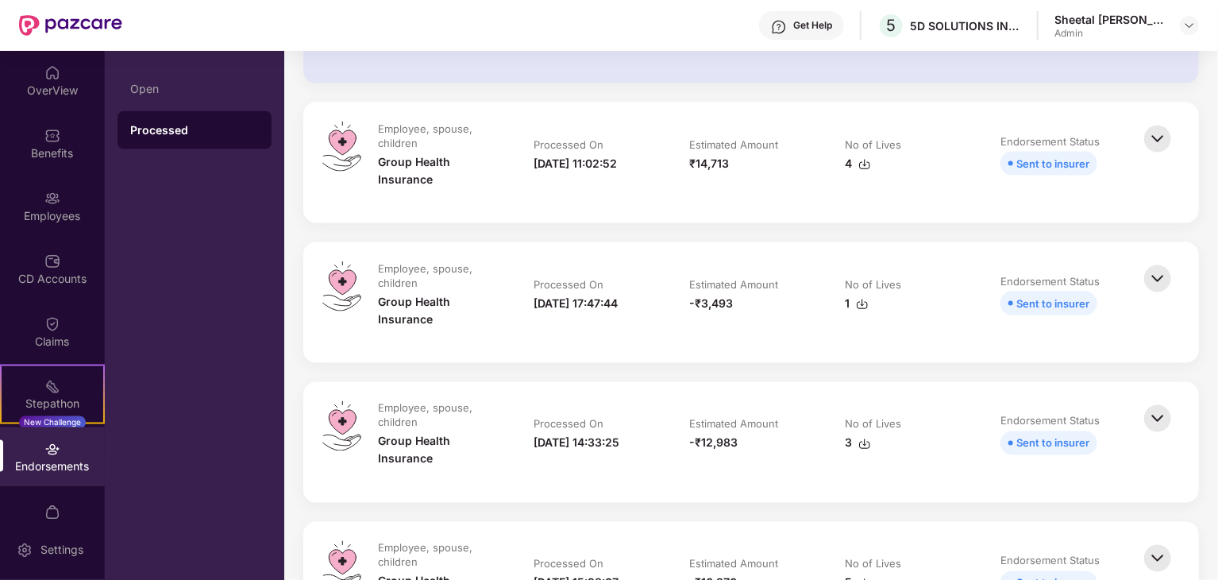
scroll to position [1731, 0]
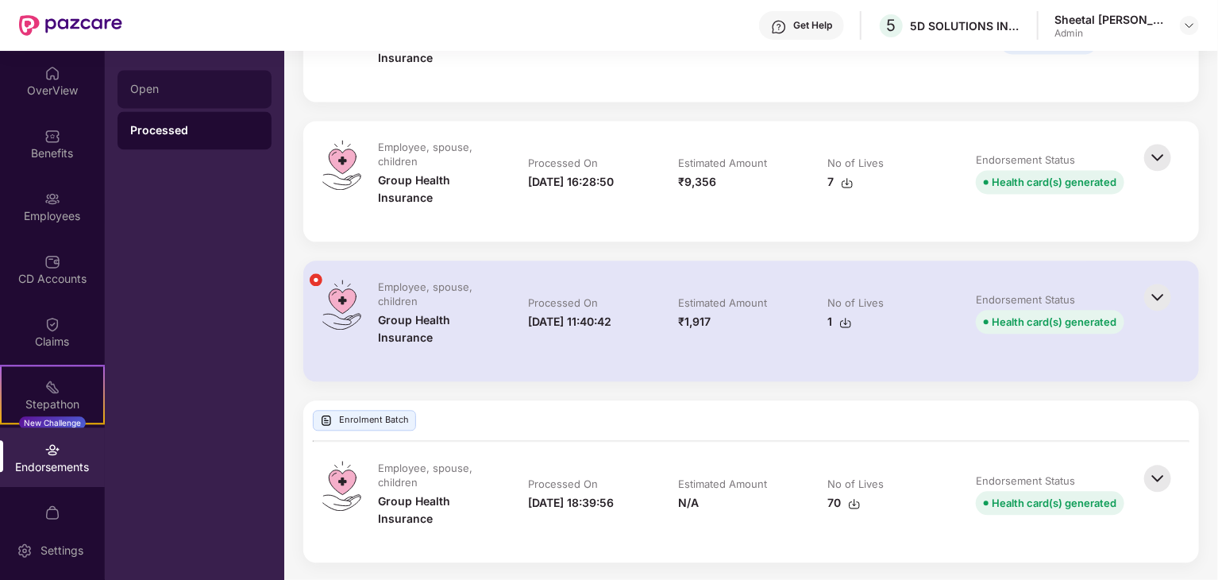
click at [144, 87] on div "Open" at bounding box center [194, 89] width 129 height 13
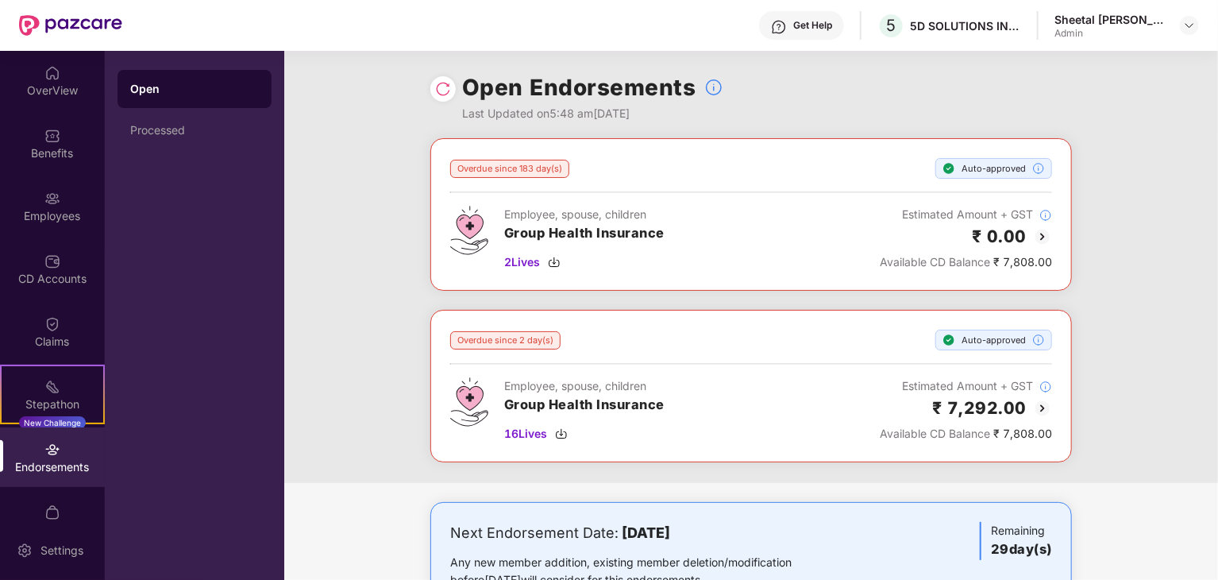
scroll to position [58, 0]
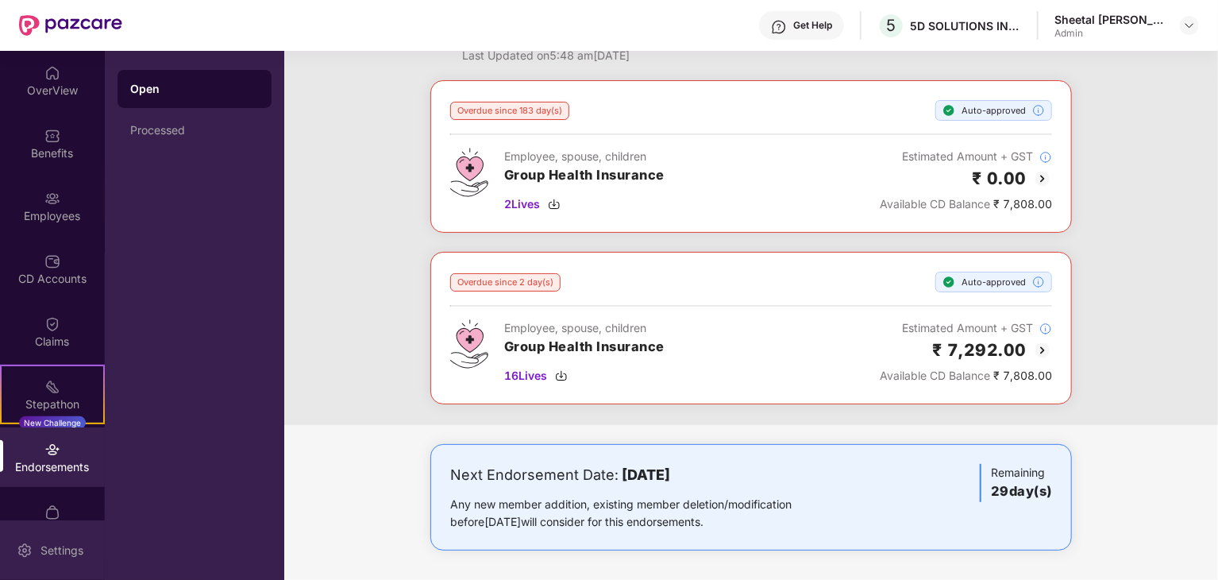
click at [57, 547] on div "Settings" at bounding box center [62, 550] width 52 height 16
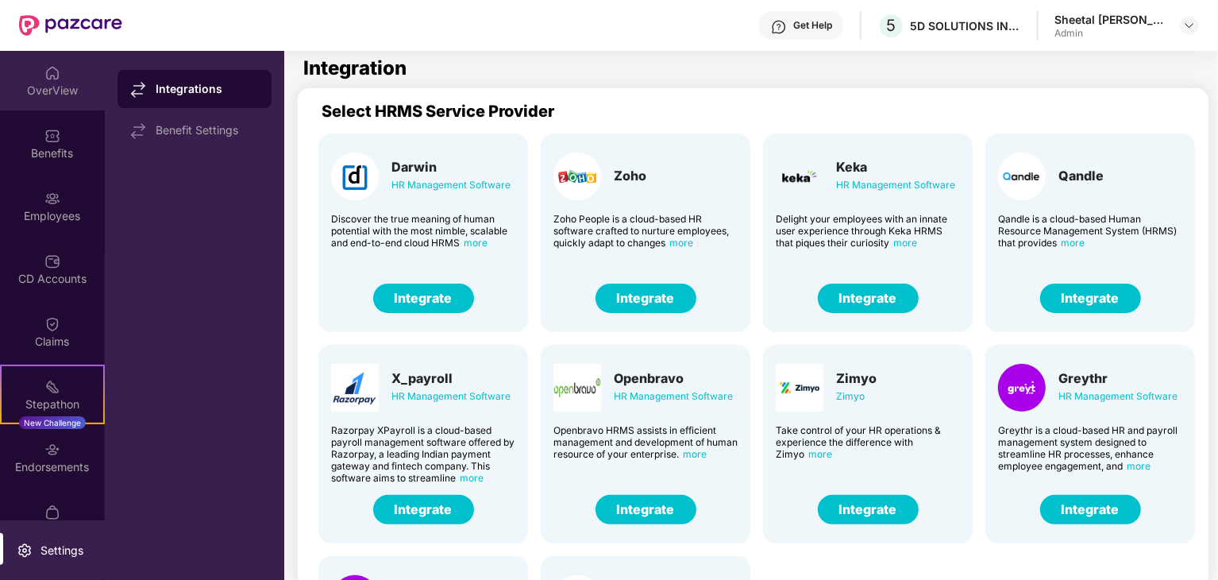
click at [62, 102] on div "OverView" at bounding box center [52, 81] width 105 height 60
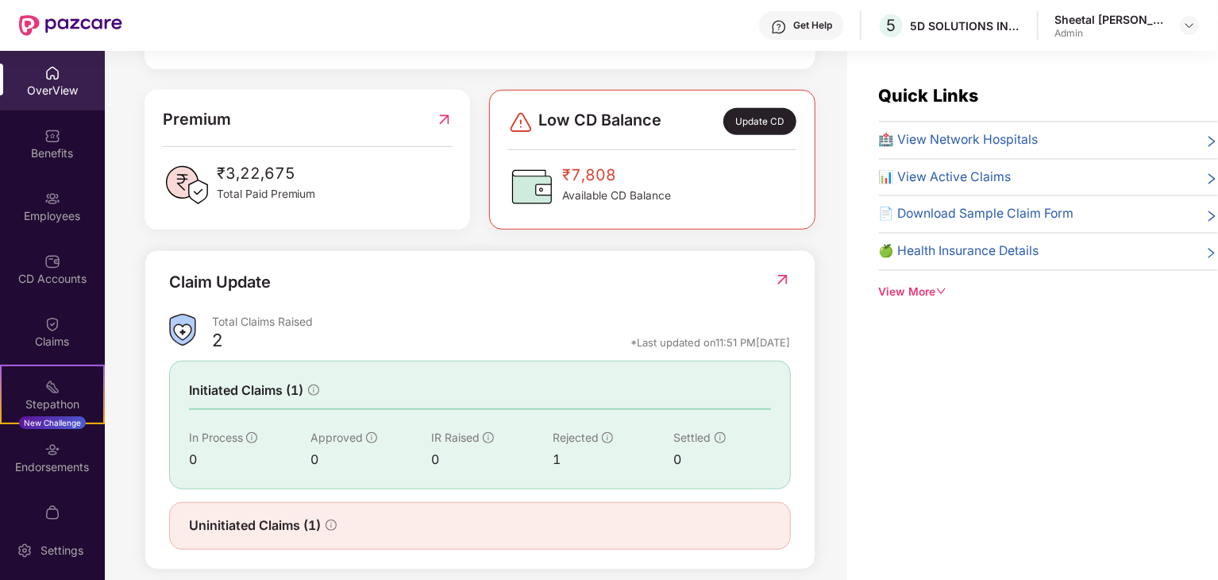
scroll to position [397, 0]
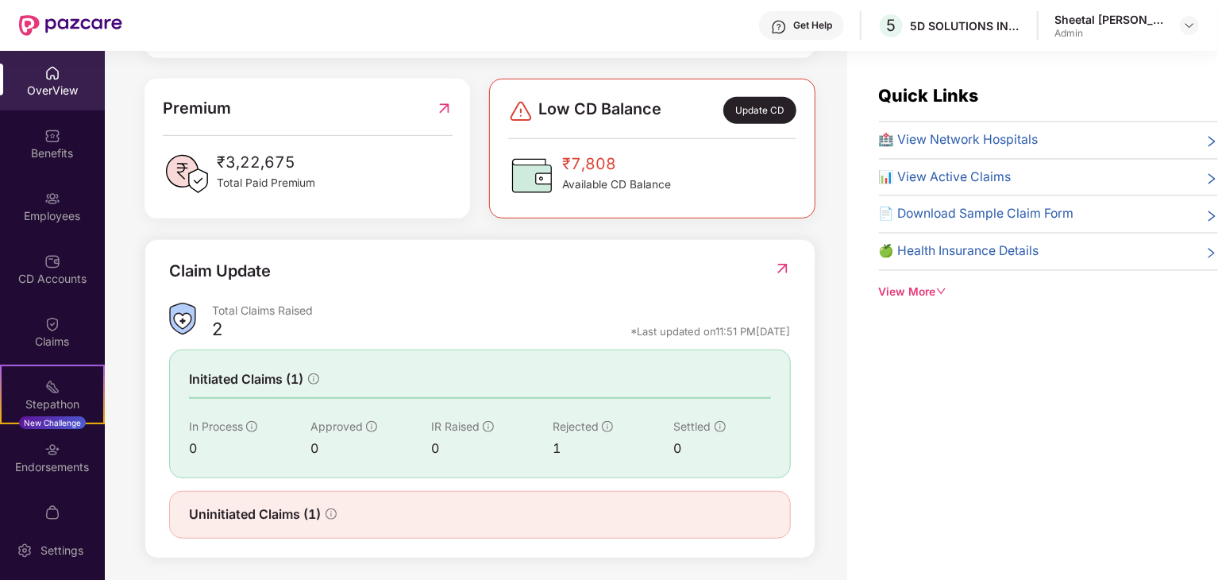
click at [926, 291] on div "View More" at bounding box center [1048, 291] width 339 height 17
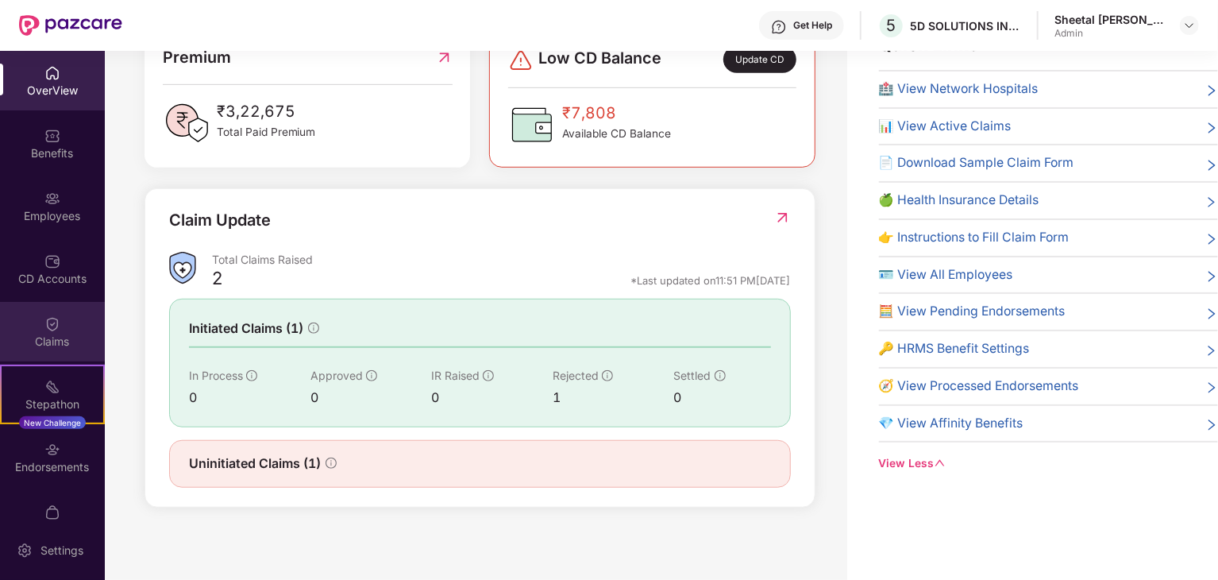
click at [60, 329] on div "Claims" at bounding box center [52, 332] width 105 height 60
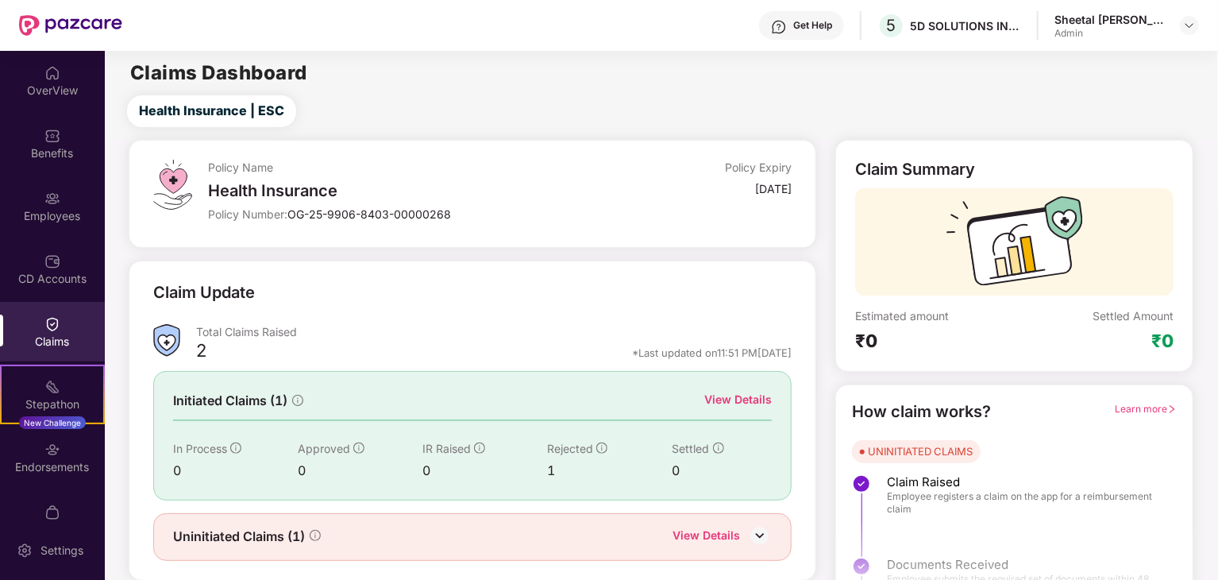
scroll to position [41, 0]
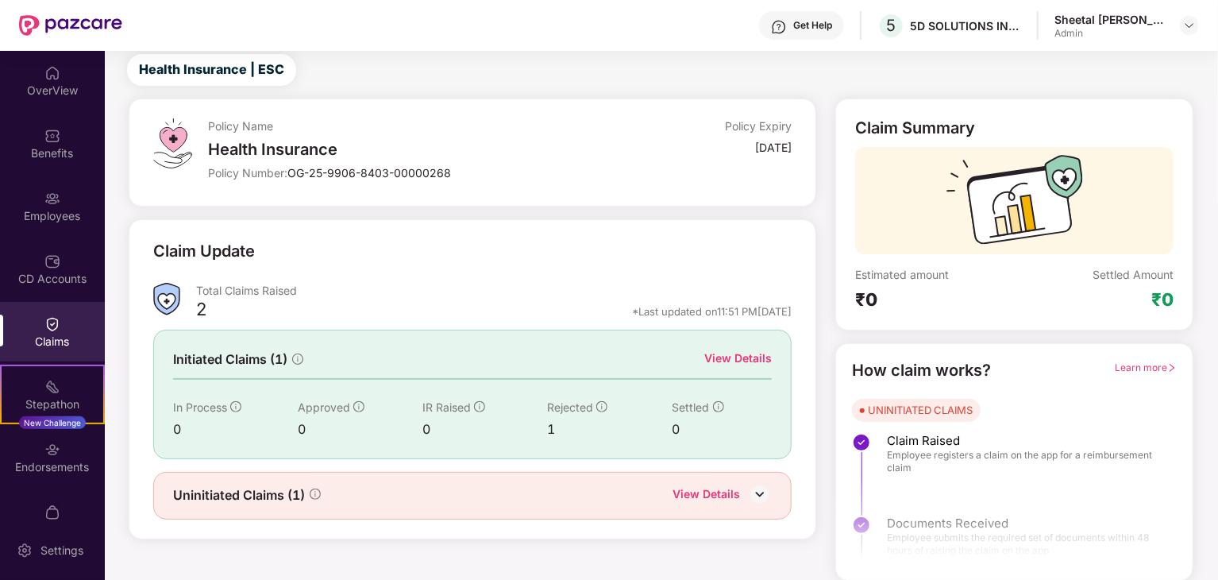
click at [740, 354] on div "View Details" at bounding box center [737, 357] width 67 height 17
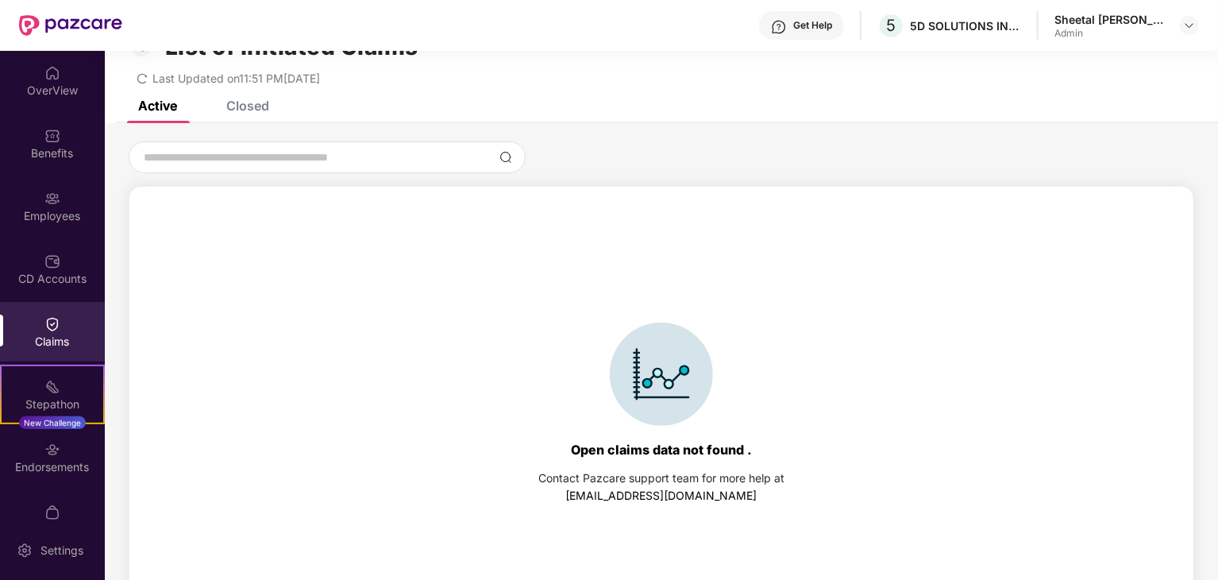
click at [238, 107] on div "Closed" at bounding box center [247, 106] width 43 height 16
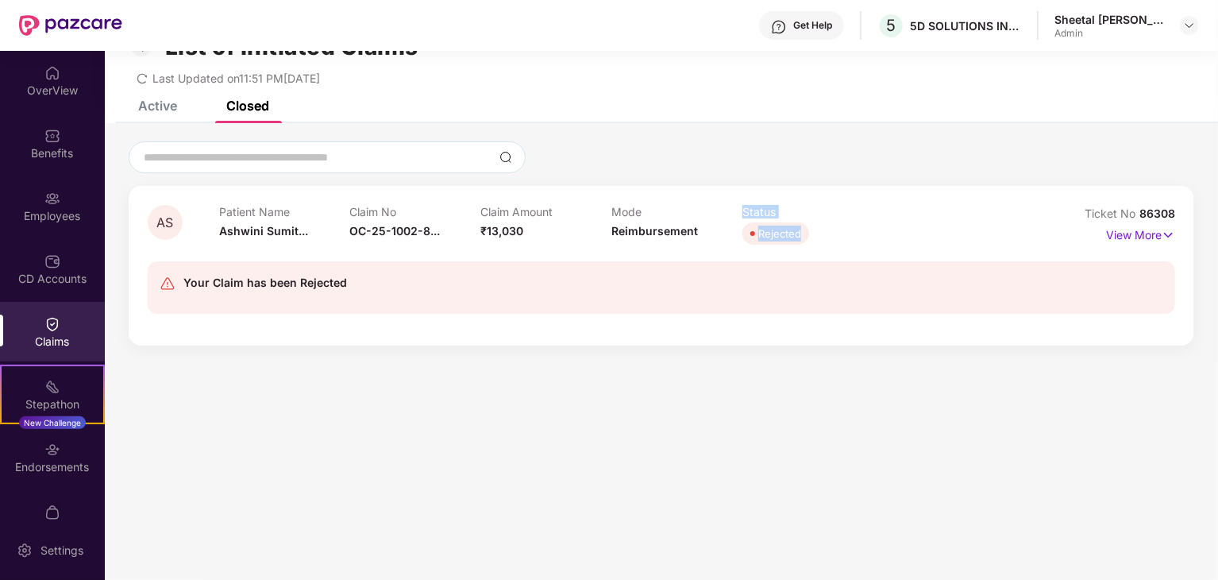
drag, startPoint x: 832, startPoint y: 233, endPoint x: 737, endPoint y: 247, distance: 96.2
click at [737, 247] on div "Patient Name Ashwini Sumit... Claim No OC-25-1002-8... Claim Amount ₹13,030 Mod…" at bounding box center [611, 227] width 784 height 44
click at [1129, 238] on p "View More" at bounding box center [1140, 232] width 69 height 21
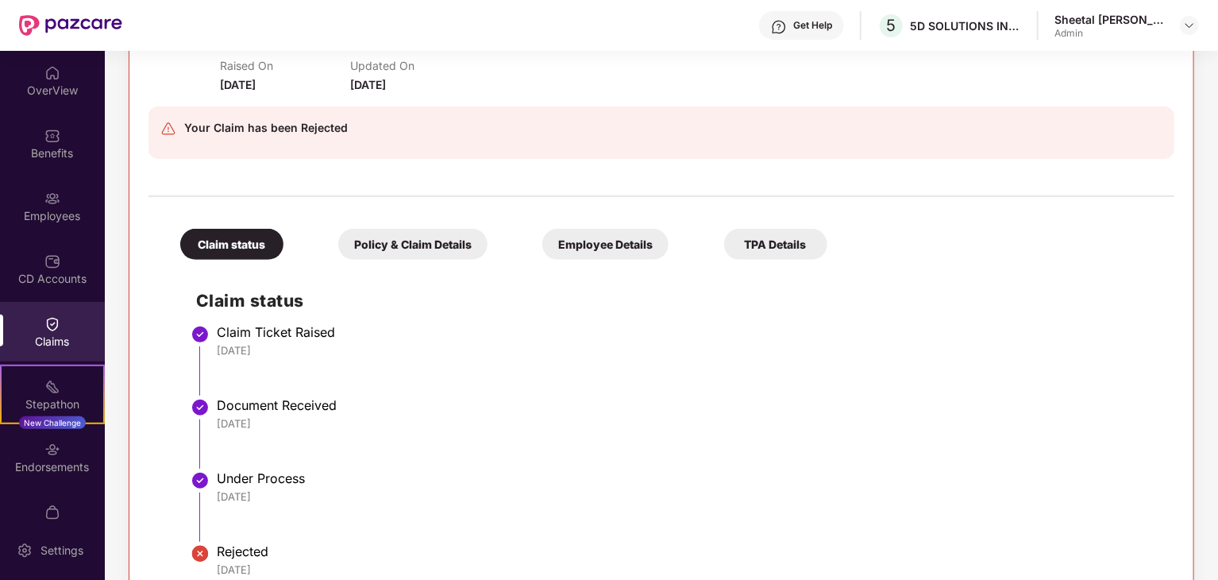
scroll to position [291, 0]
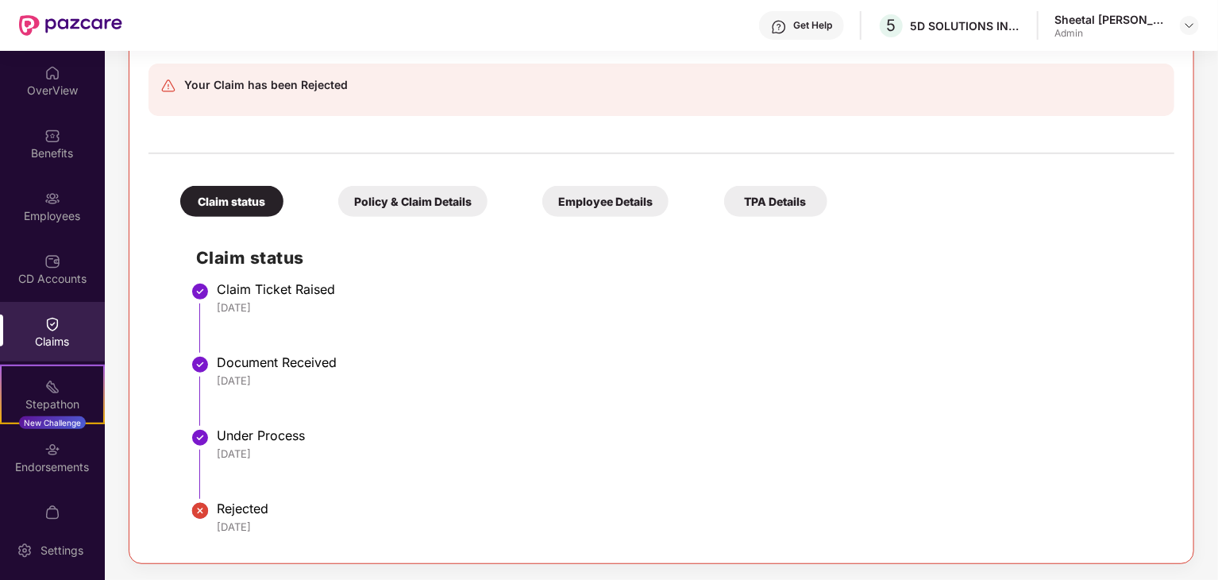
click at [629, 202] on div "Employee Details" at bounding box center [605, 201] width 126 height 31
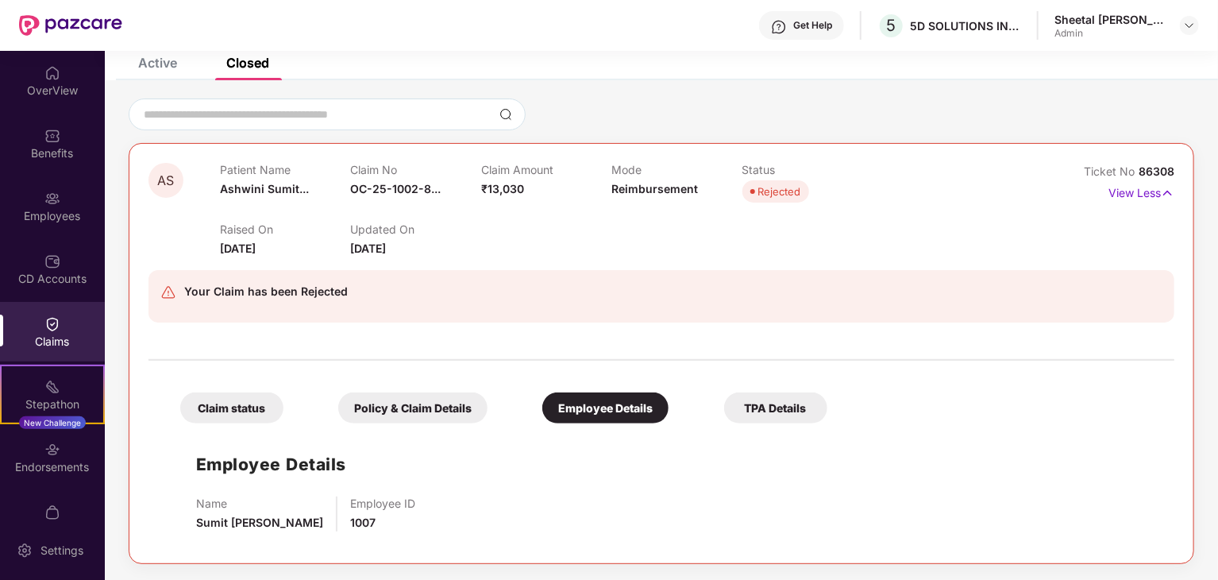
click at [413, 410] on div "Policy & Claim Details" at bounding box center [412, 407] width 149 height 31
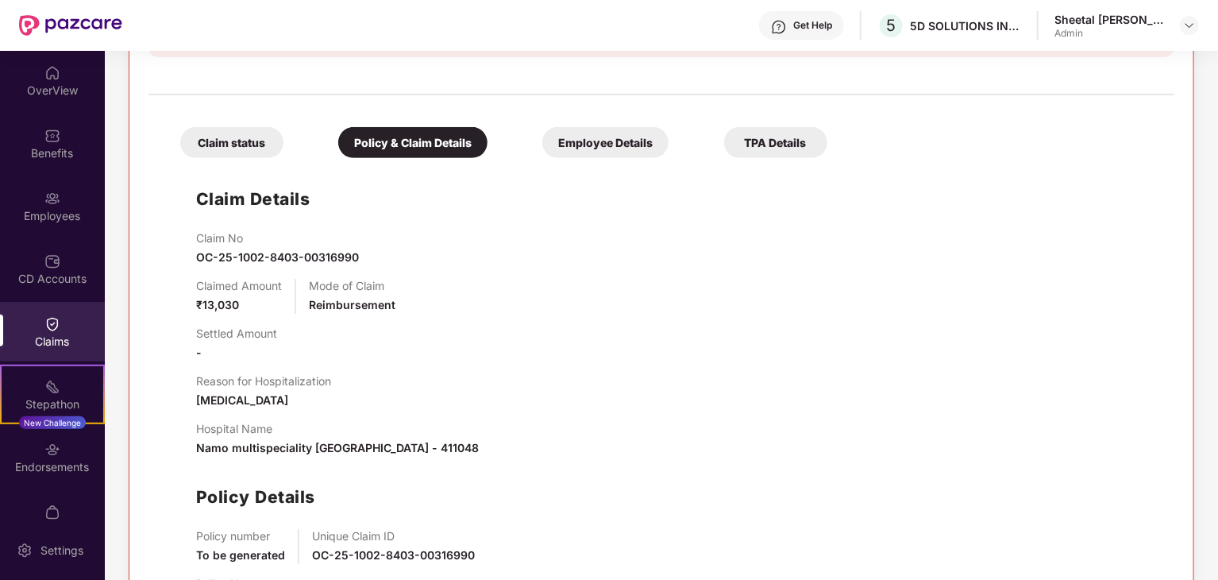
scroll to position [429, 0]
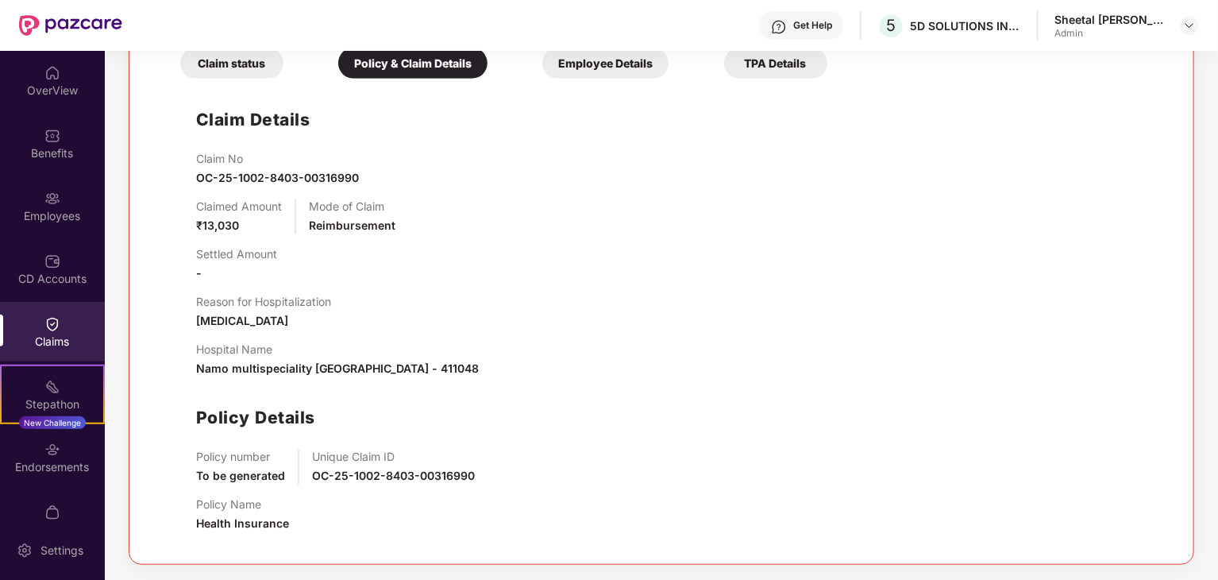
click at [780, 60] on div "TPA Details" at bounding box center [775, 63] width 103 height 31
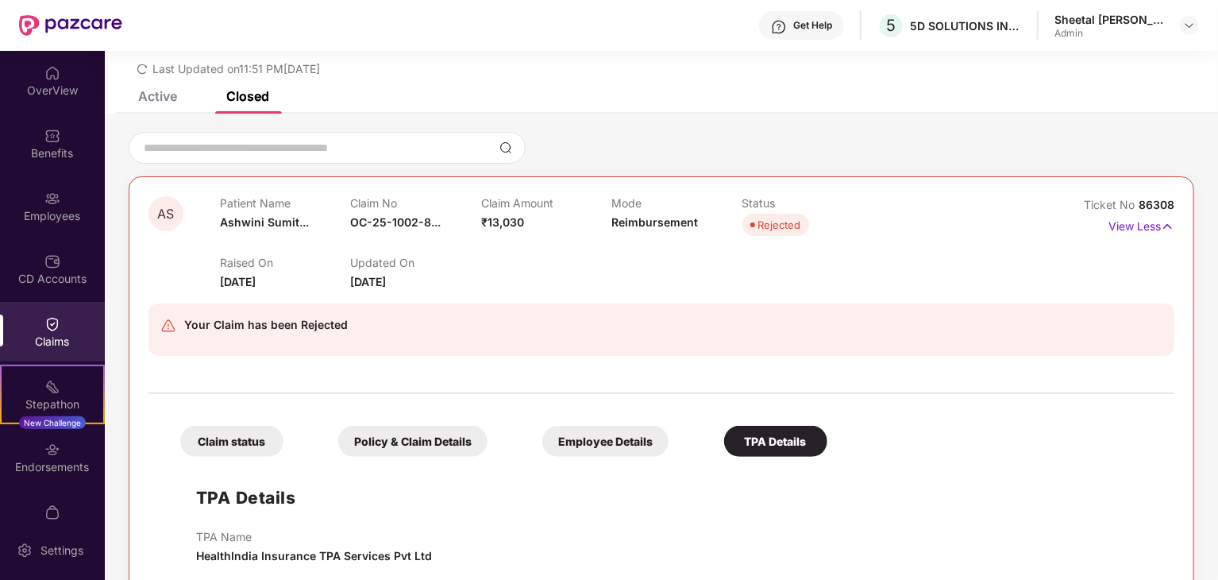
scroll to position [0, 0]
